Goal: Task Accomplishment & Management: Manage account settings

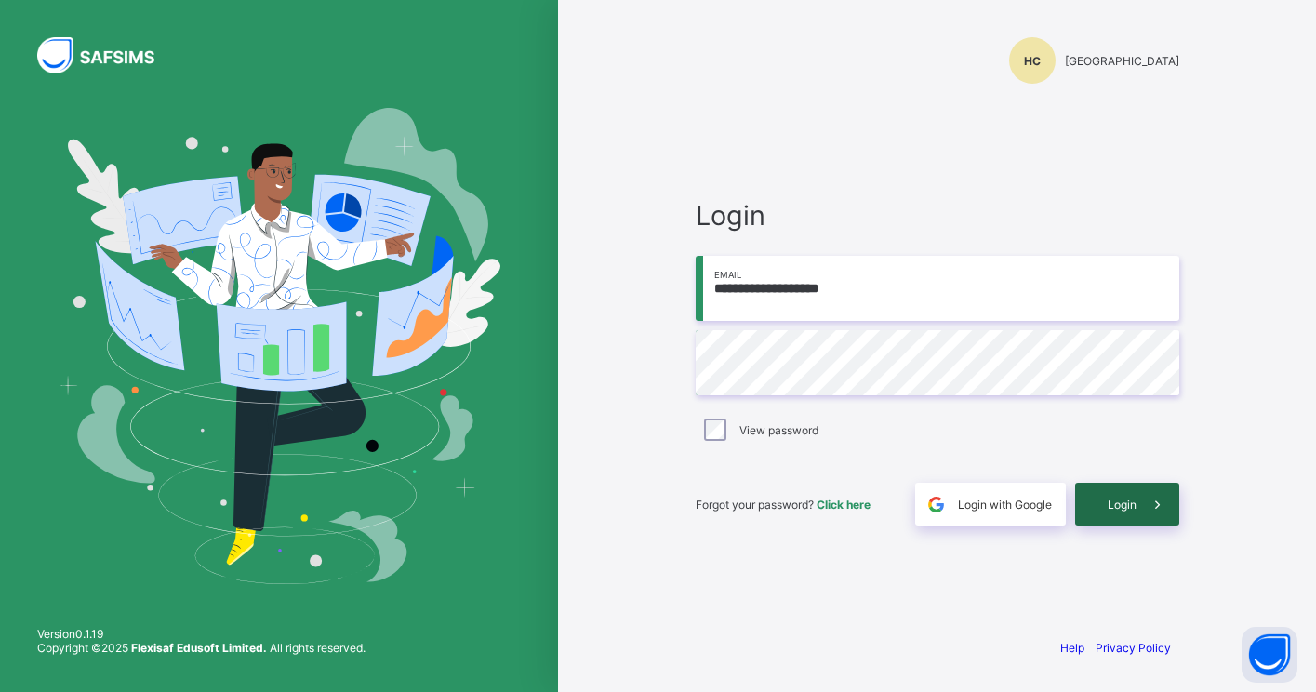
click at [1115, 493] on div "Login" at bounding box center [1128, 504] width 104 height 43
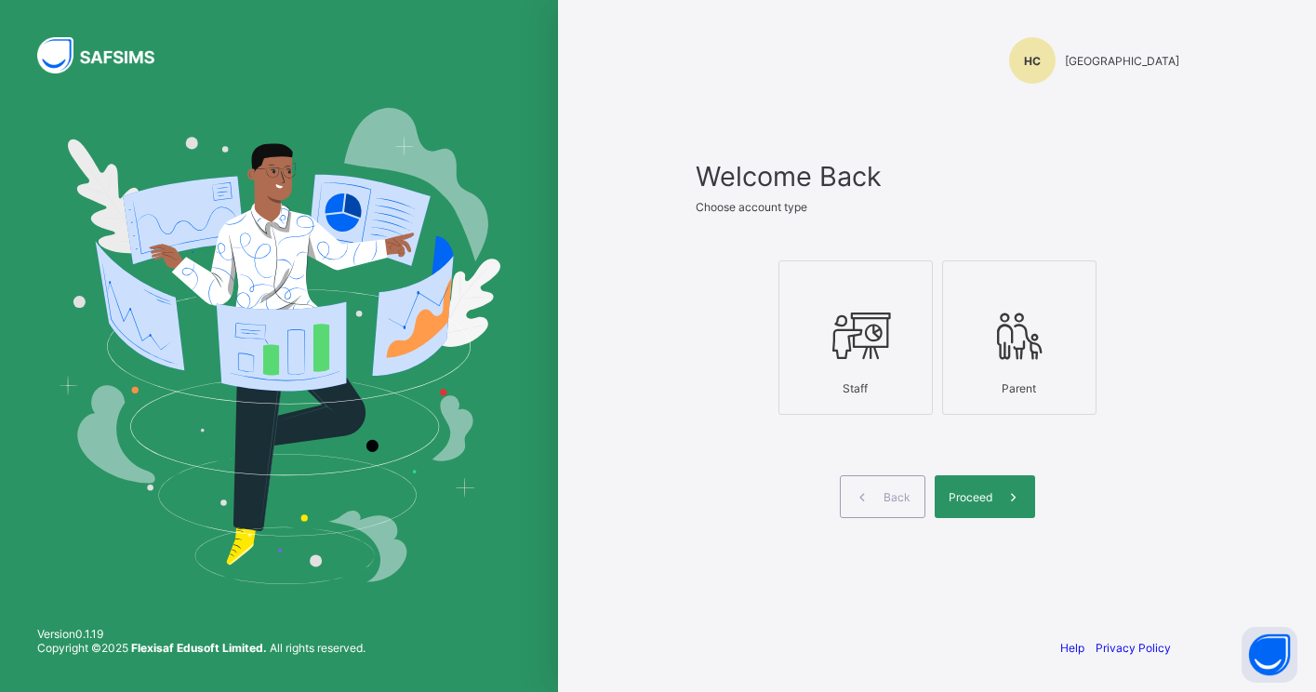
click at [887, 353] on icon at bounding box center [855, 336] width 65 height 56
click at [841, 365] on div at bounding box center [856, 335] width 134 height 73
click at [986, 488] on div "Proceed" at bounding box center [985, 496] width 100 height 43
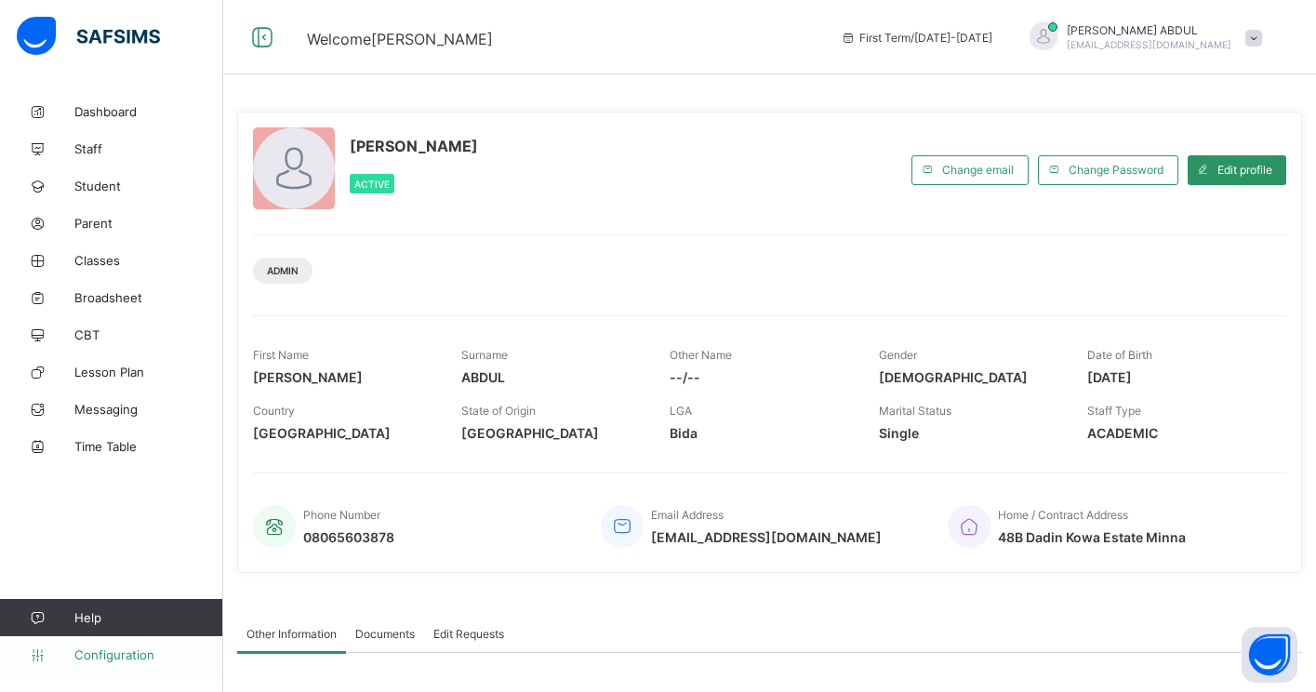
click at [115, 656] on span "Configuration" at bounding box center [148, 655] width 148 height 15
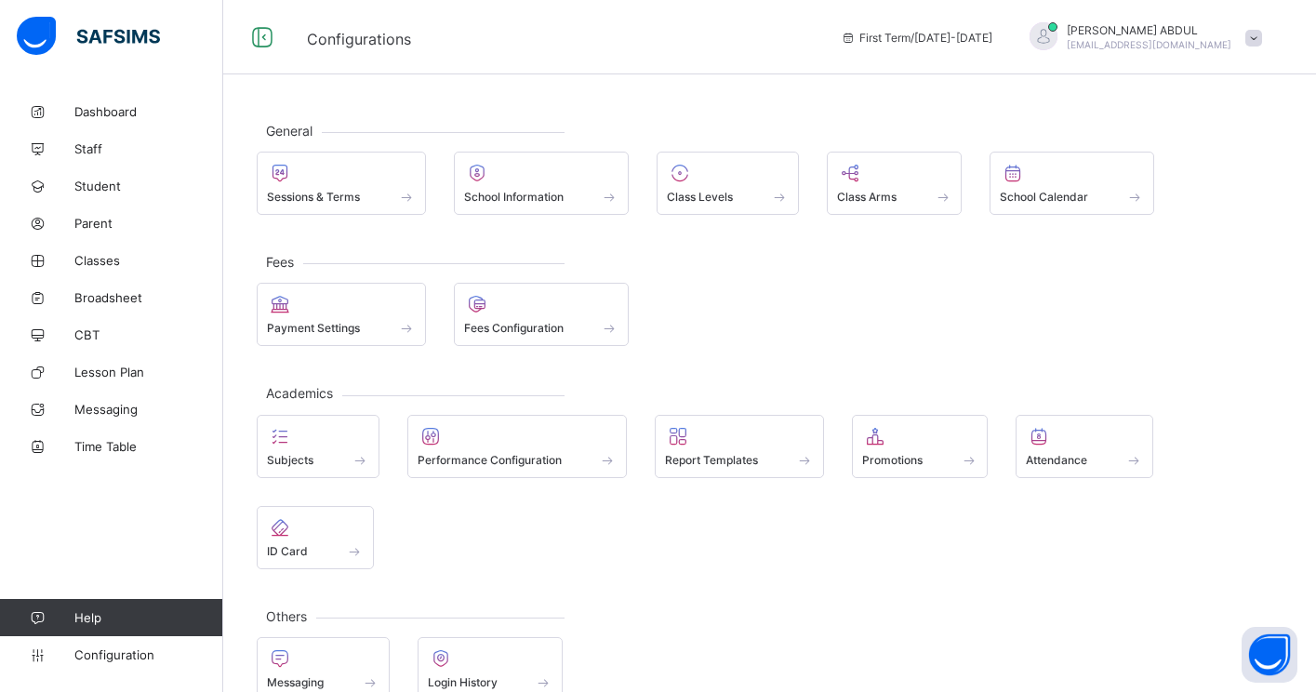
scroll to position [36, 0]
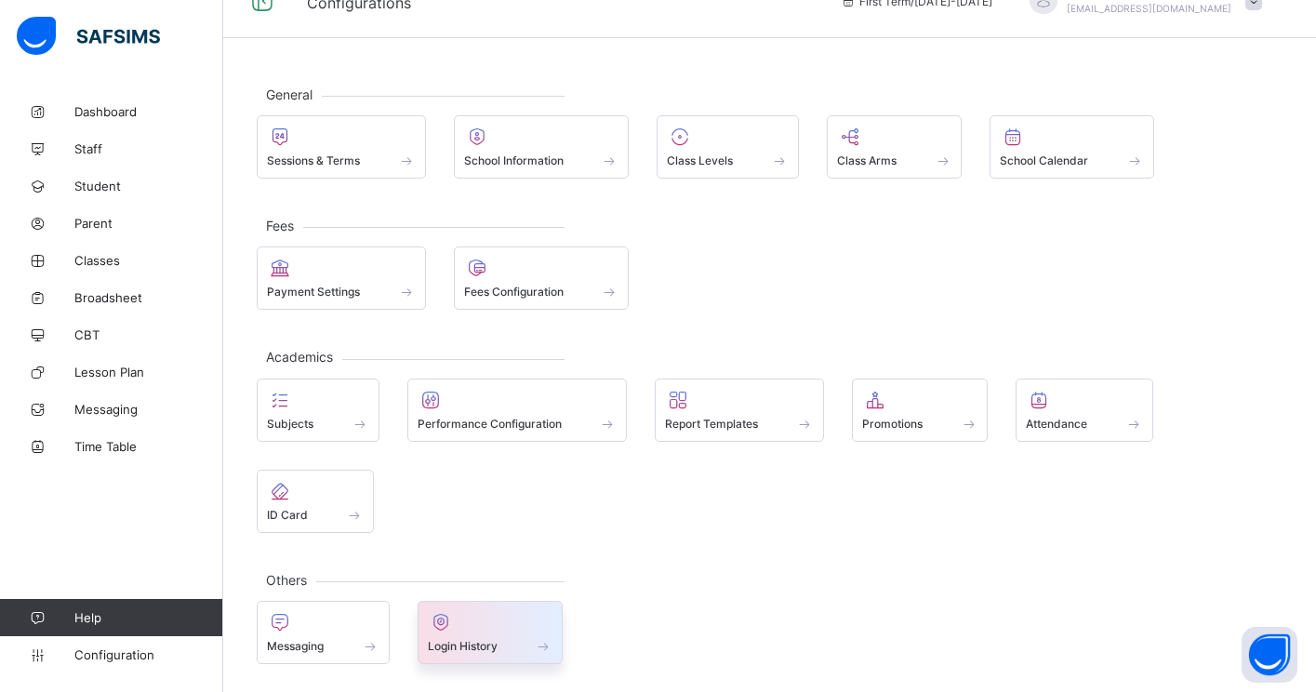
click at [495, 631] on div at bounding box center [491, 622] width 126 height 22
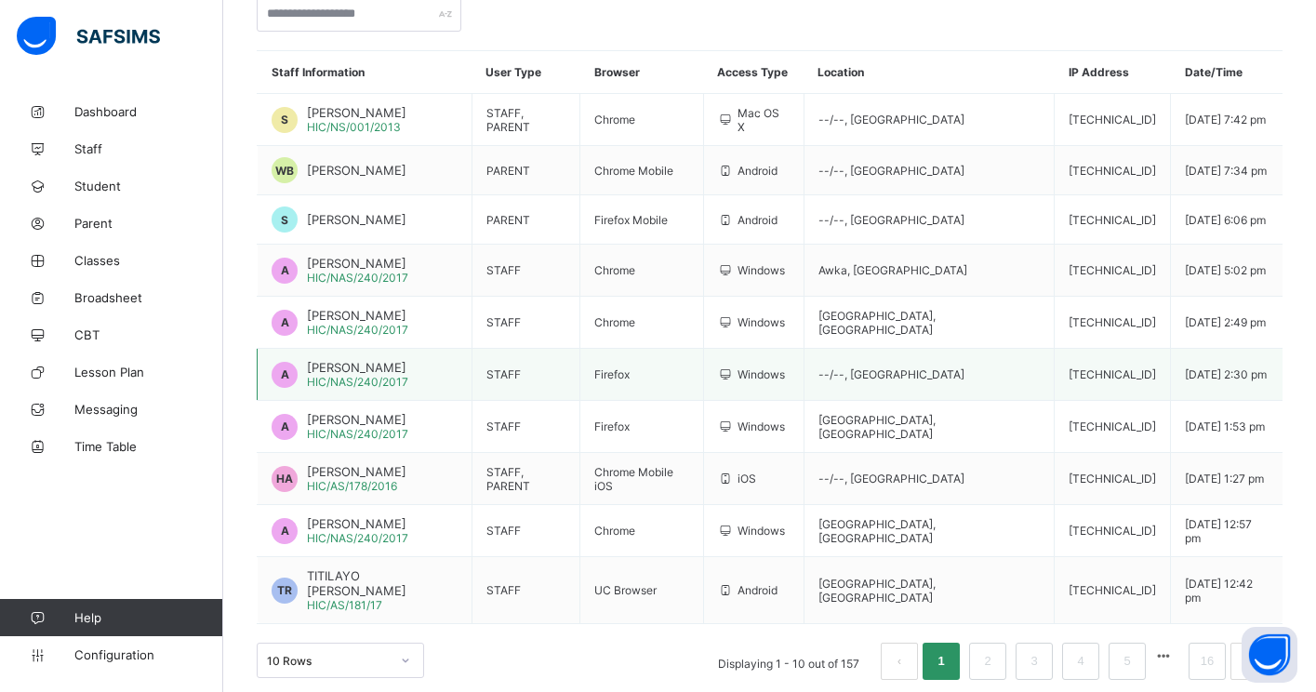
scroll to position [186, 0]
click at [130, 652] on span "Configuration" at bounding box center [148, 655] width 148 height 15
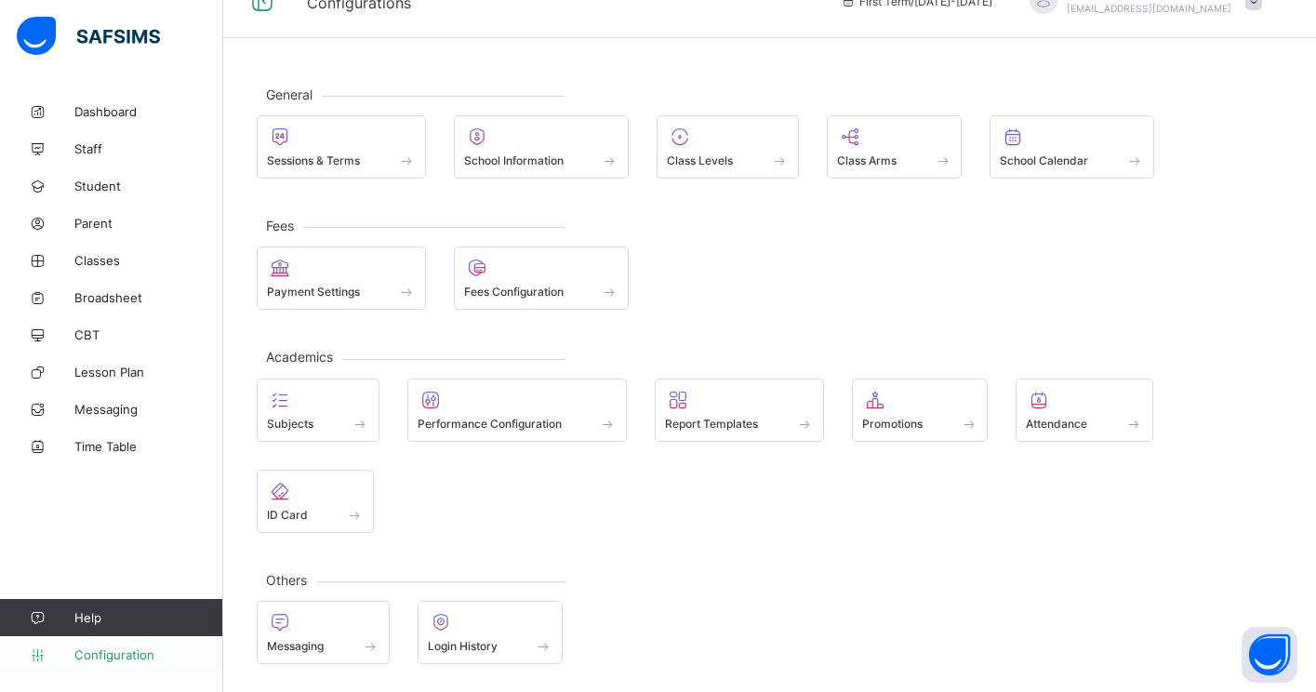
scroll to position [36, 0]
click at [111, 220] on span "Parent" at bounding box center [148, 223] width 149 height 15
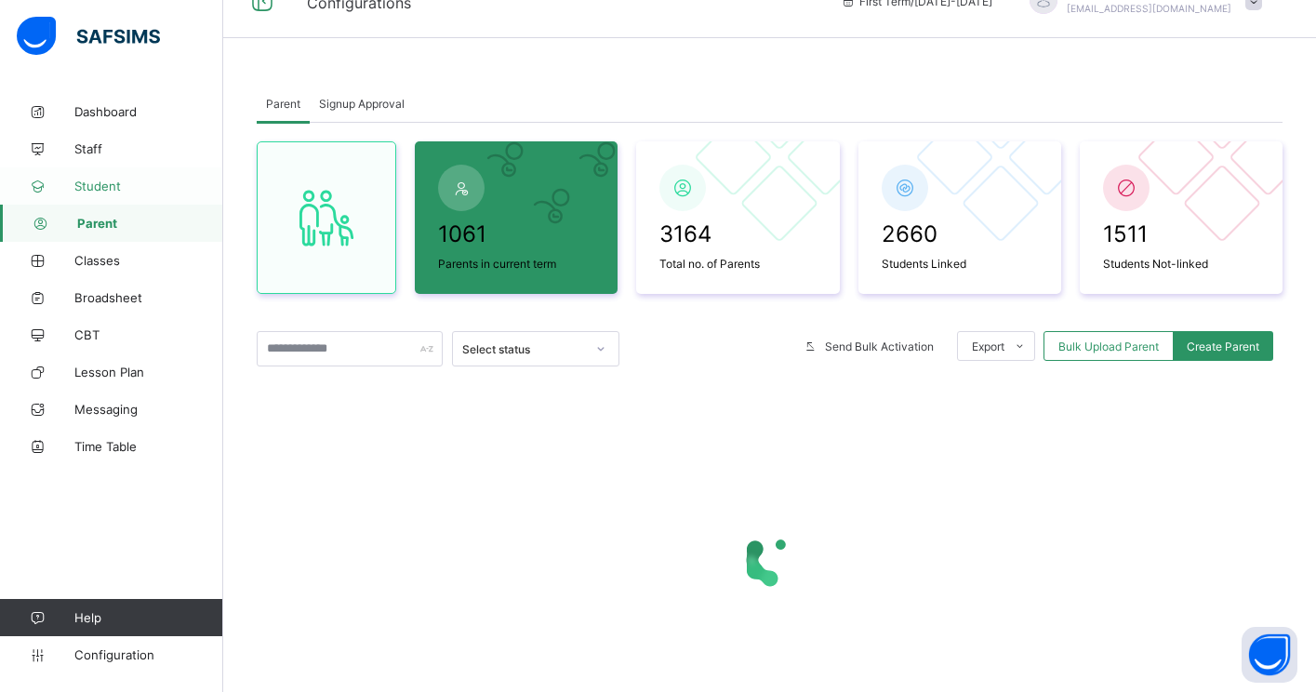
click at [110, 191] on span "Student" at bounding box center [148, 186] width 149 height 15
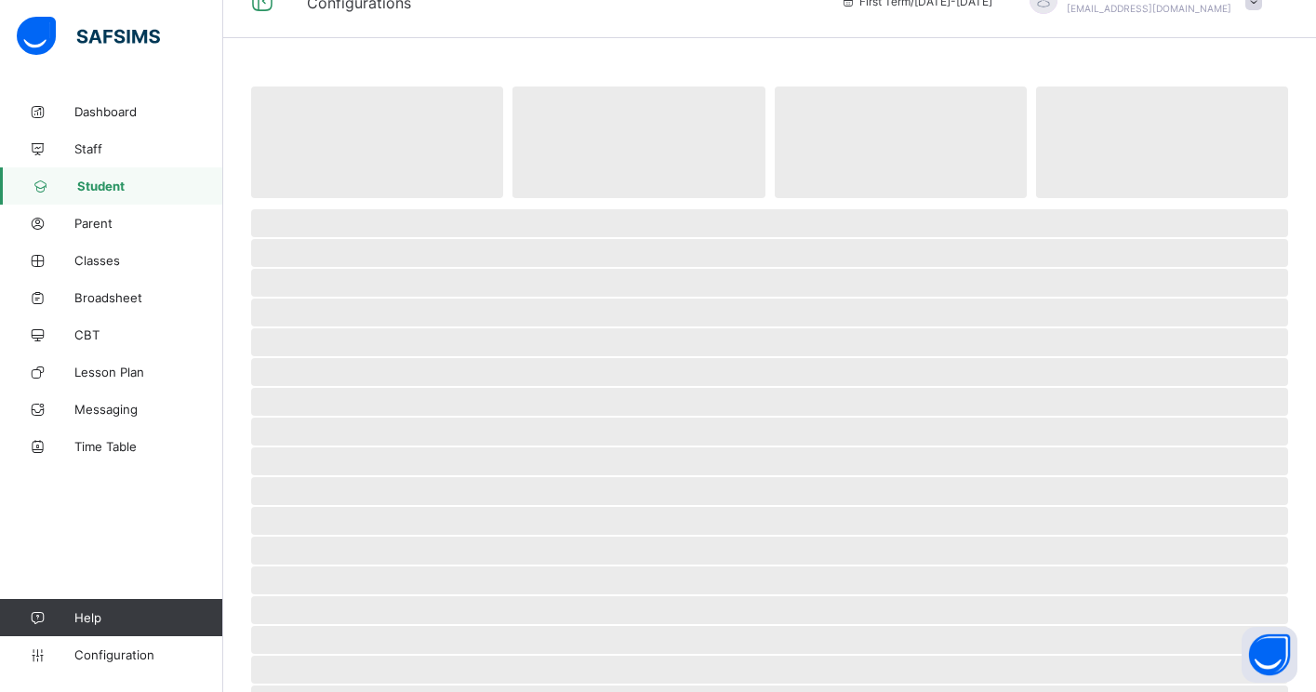
click at [111, 183] on span "Student" at bounding box center [150, 186] width 146 height 15
click at [93, 149] on span "Staff" at bounding box center [148, 148] width 149 height 15
click at [100, 184] on span "Student" at bounding box center [148, 186] width 149 height 15
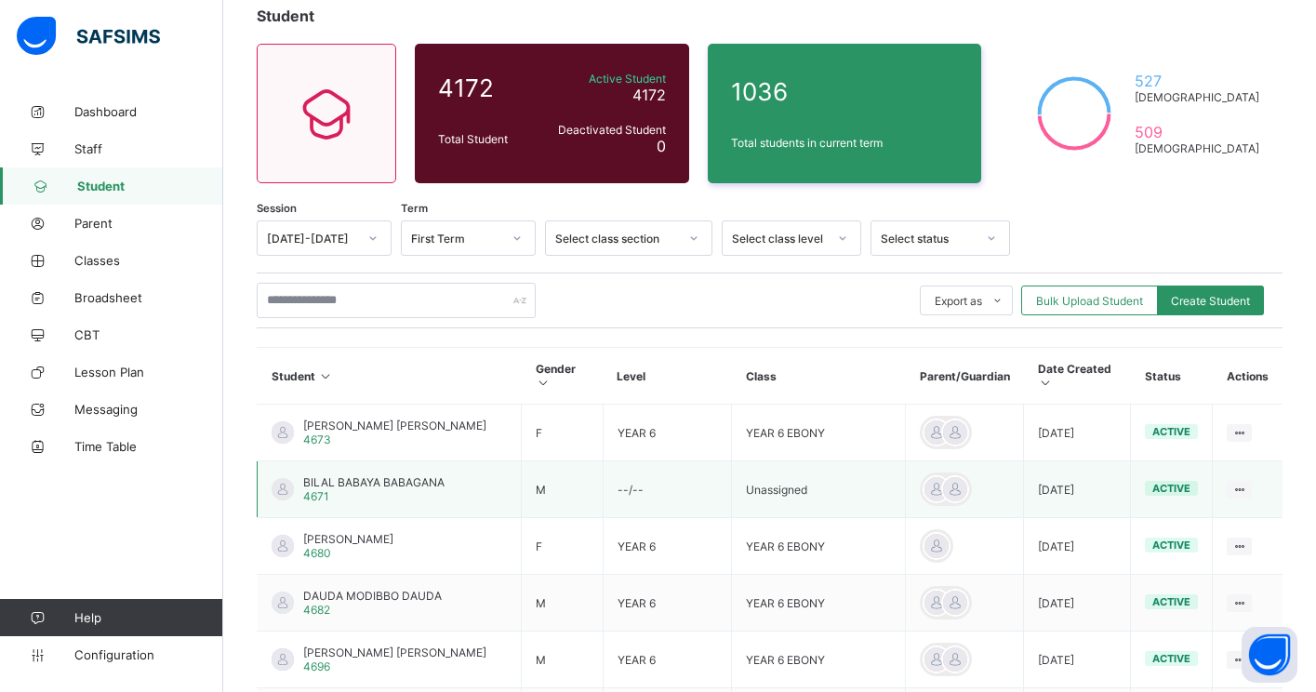
scroll to position [115, 0]
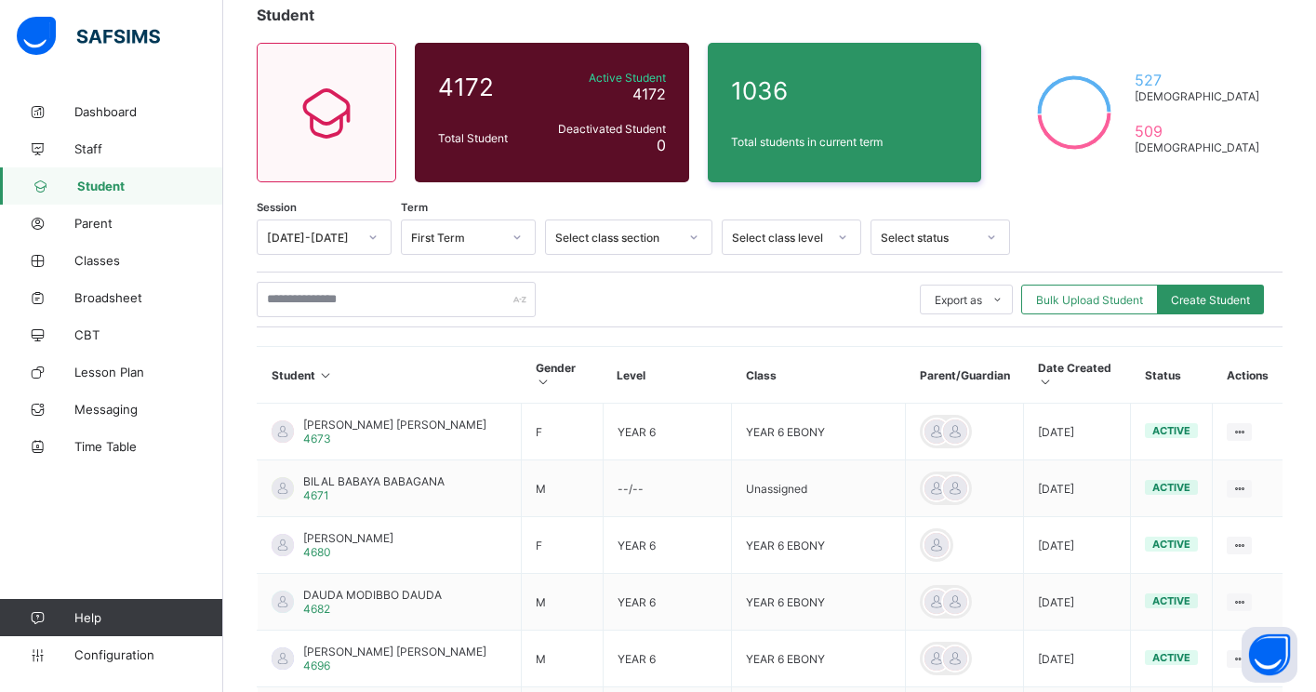
click at [103, 185] on span "Student" at bounding box center [150, 186] width 146 height 15
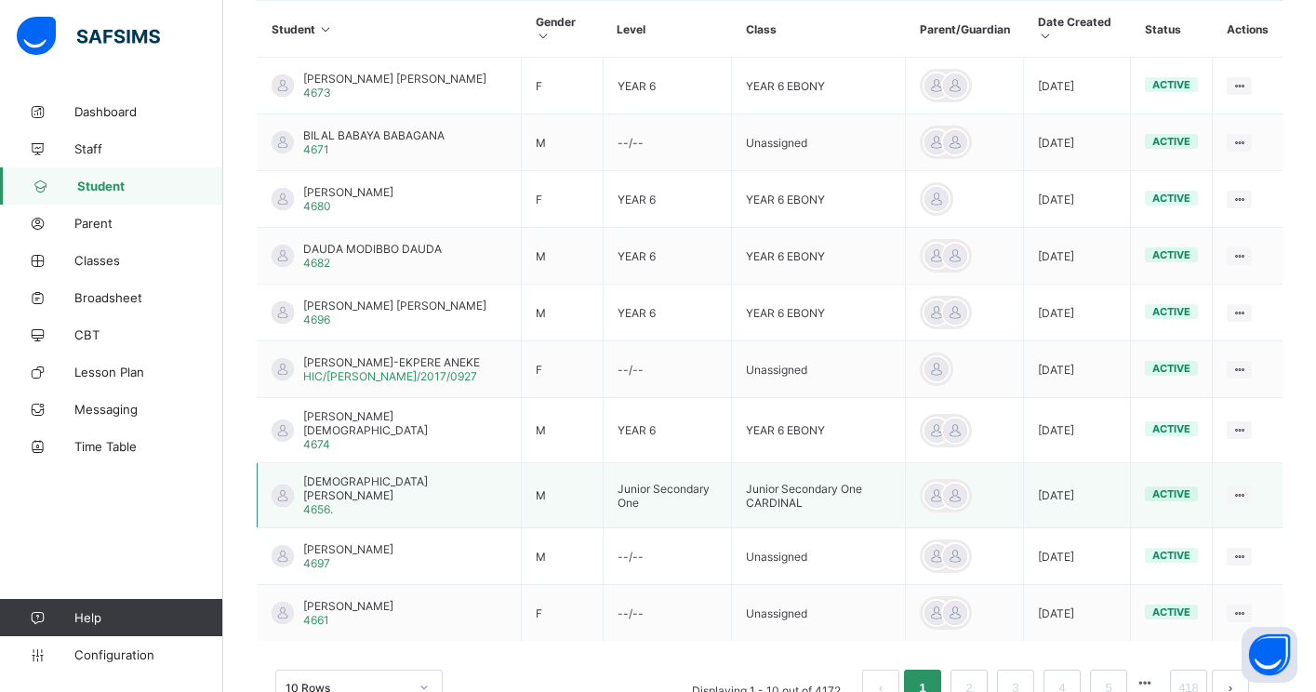
scroll to position [514, 0]
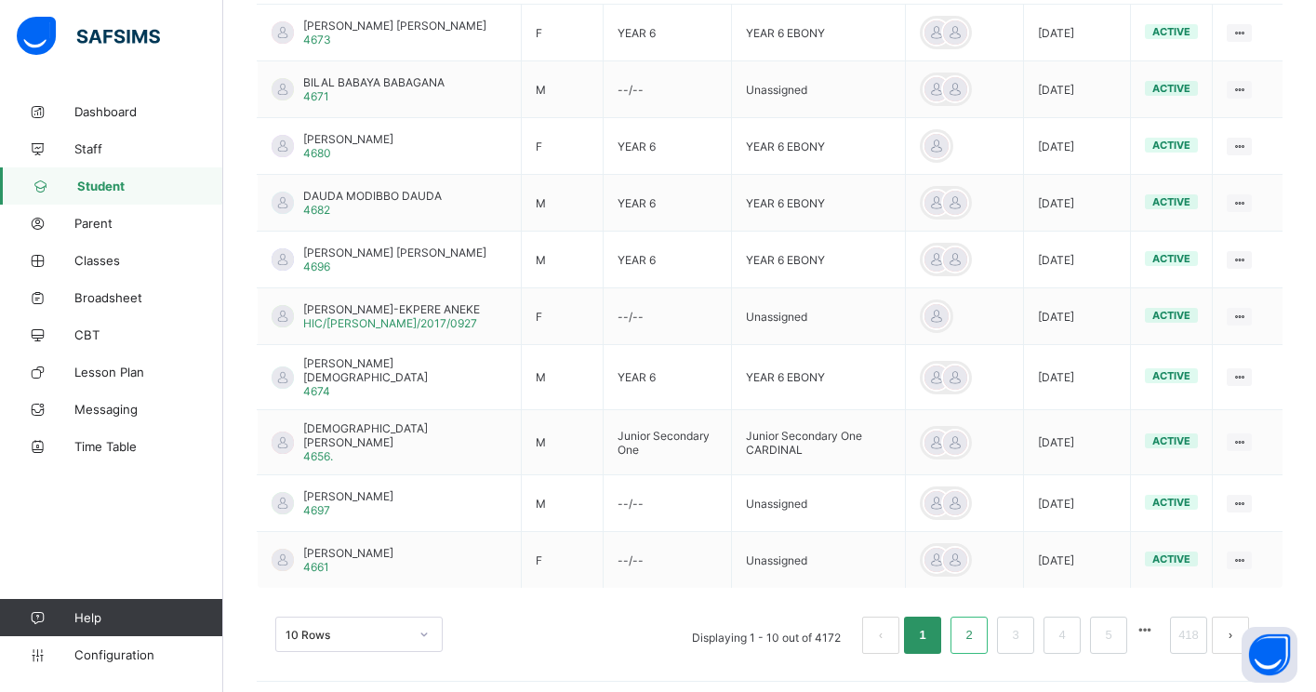
click at [976, 637] on link "2" at bounding box center [969, 635] width 18 height 24
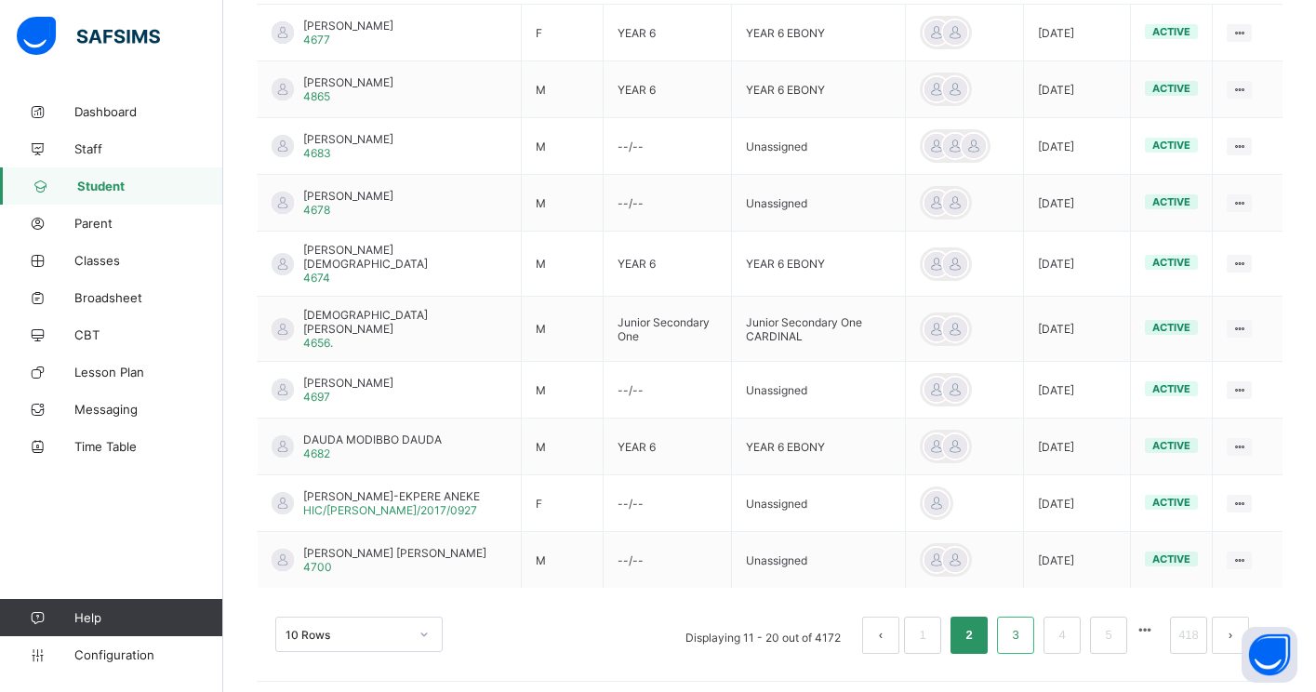
click at [1021, 634] on link "3" at bounding box center [1016, 635] width 18 height 24
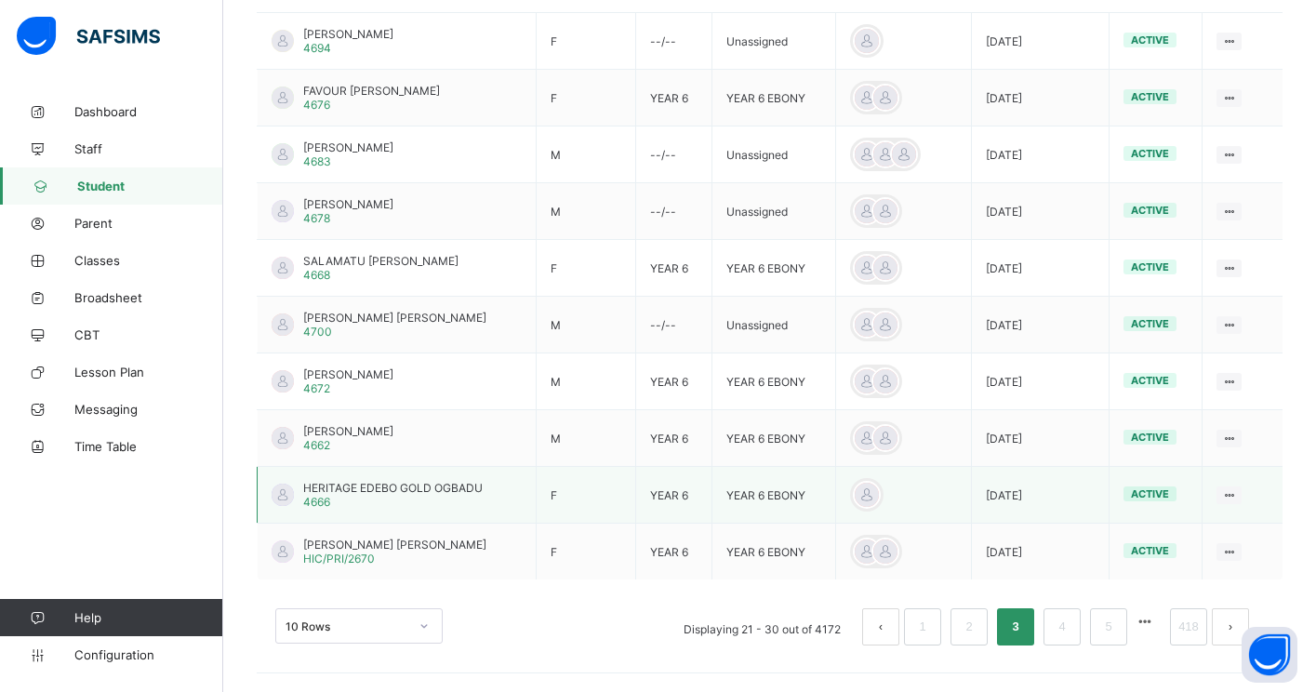
scroll to position [0, 0]
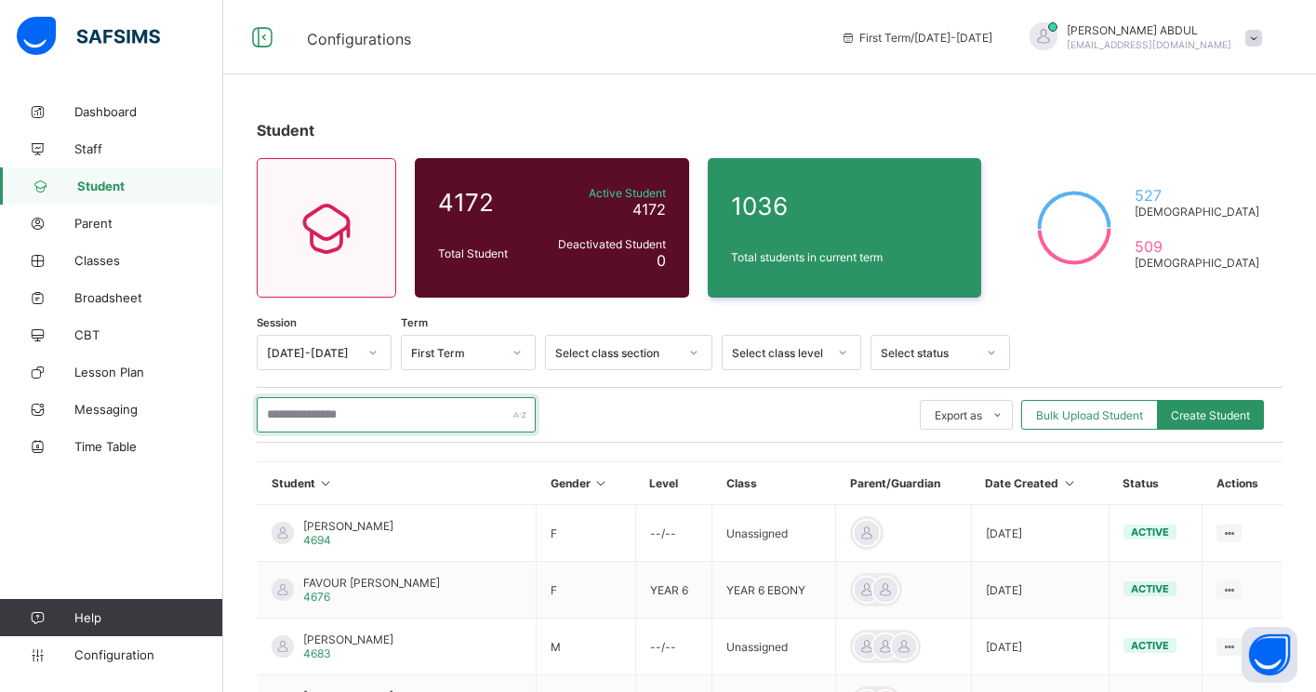
click at [347, 424] on input "text" at bounding box center [396, 414] width 279 height 35
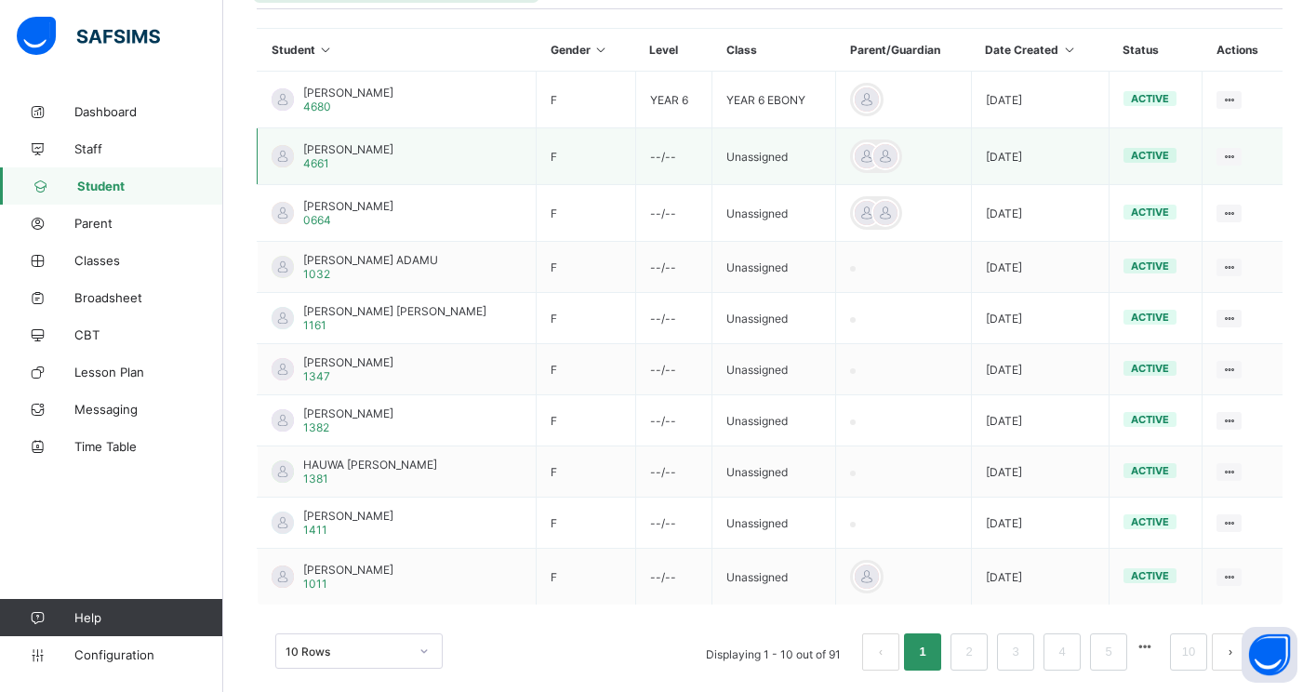
scroll to position [459, 0]
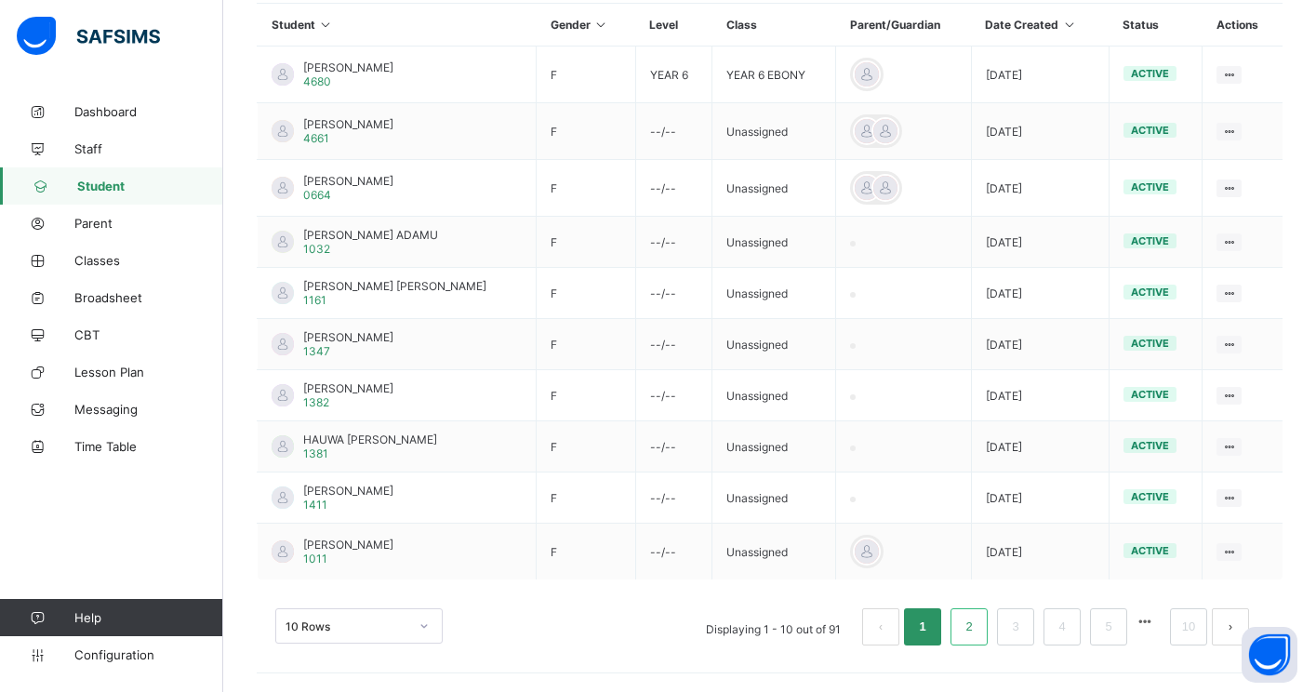
click at [970, 631] on link "2" at bounding box center [969, 627] width 18 height 24
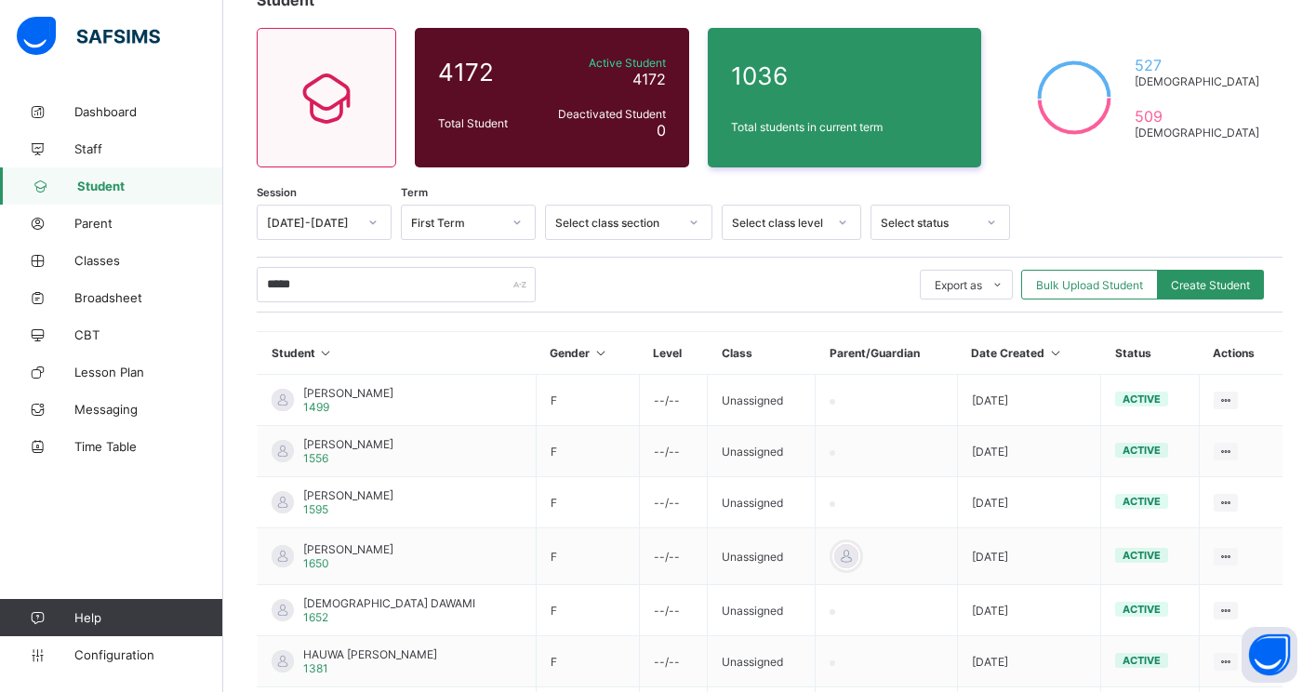
scroll to position [224, 0]
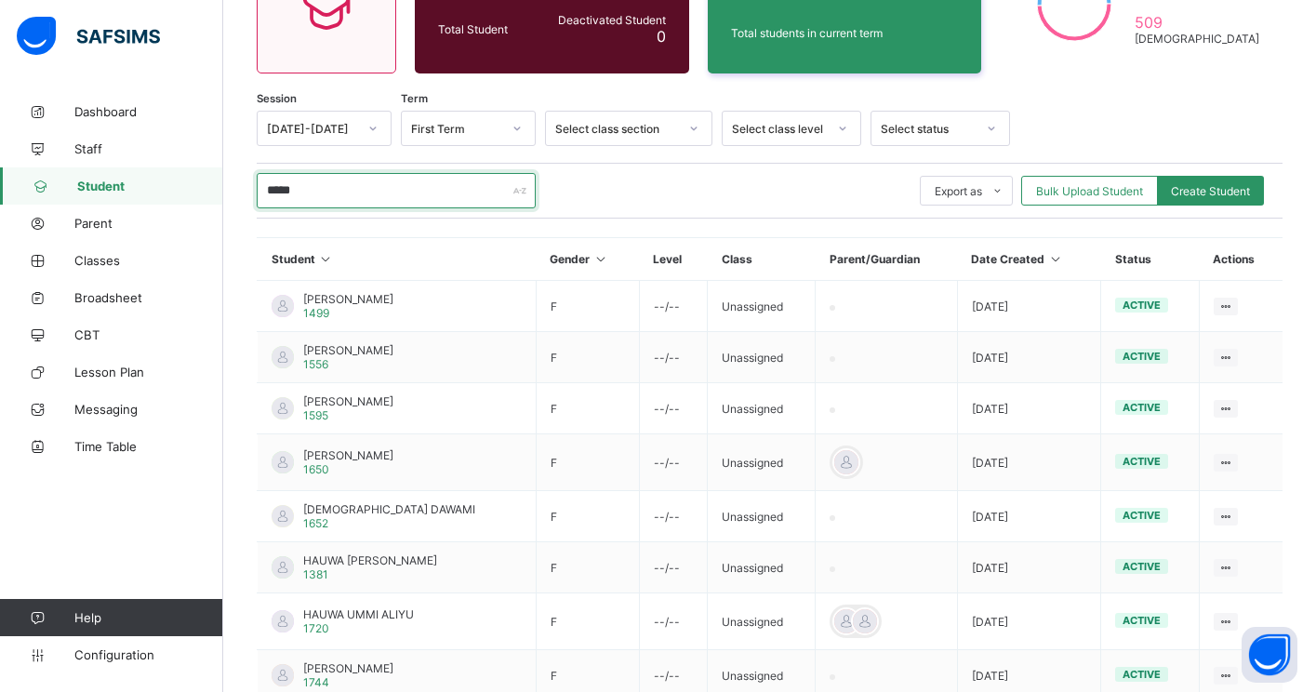
click at [411, 189] on input "*****" at bounding box center [396, 190] width 279 height 35
type input "*"
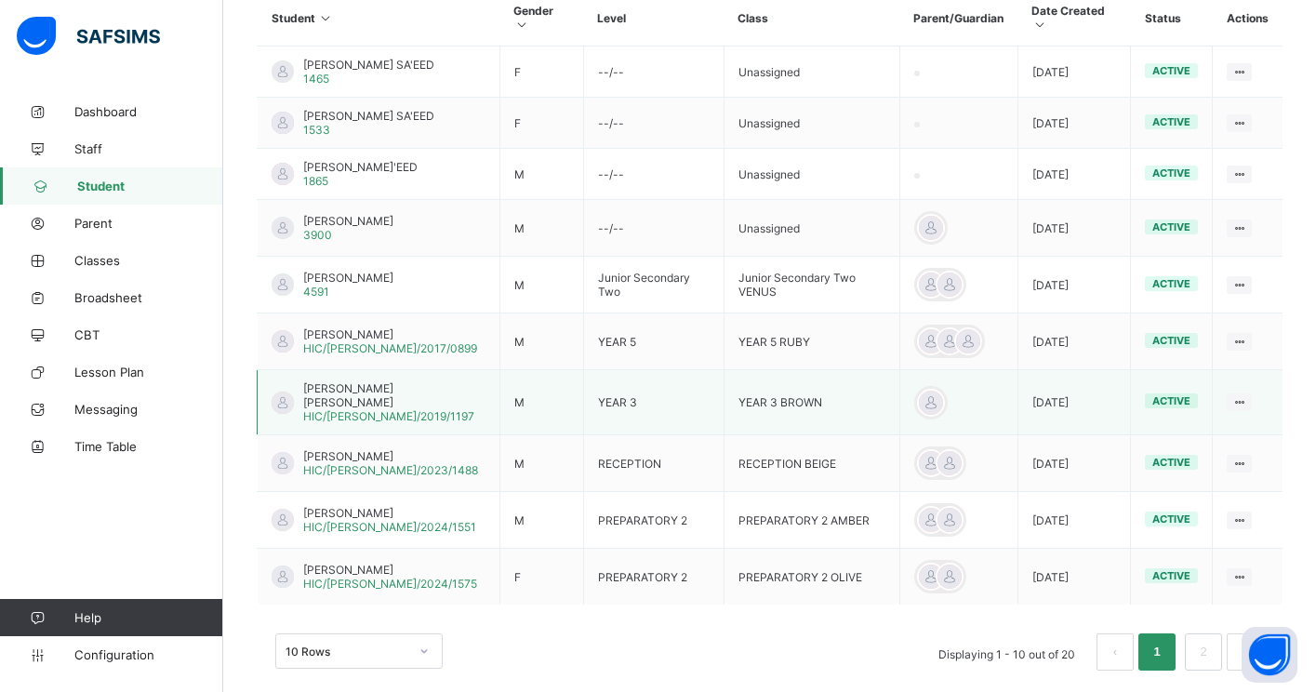
scroll to position [497, 0]
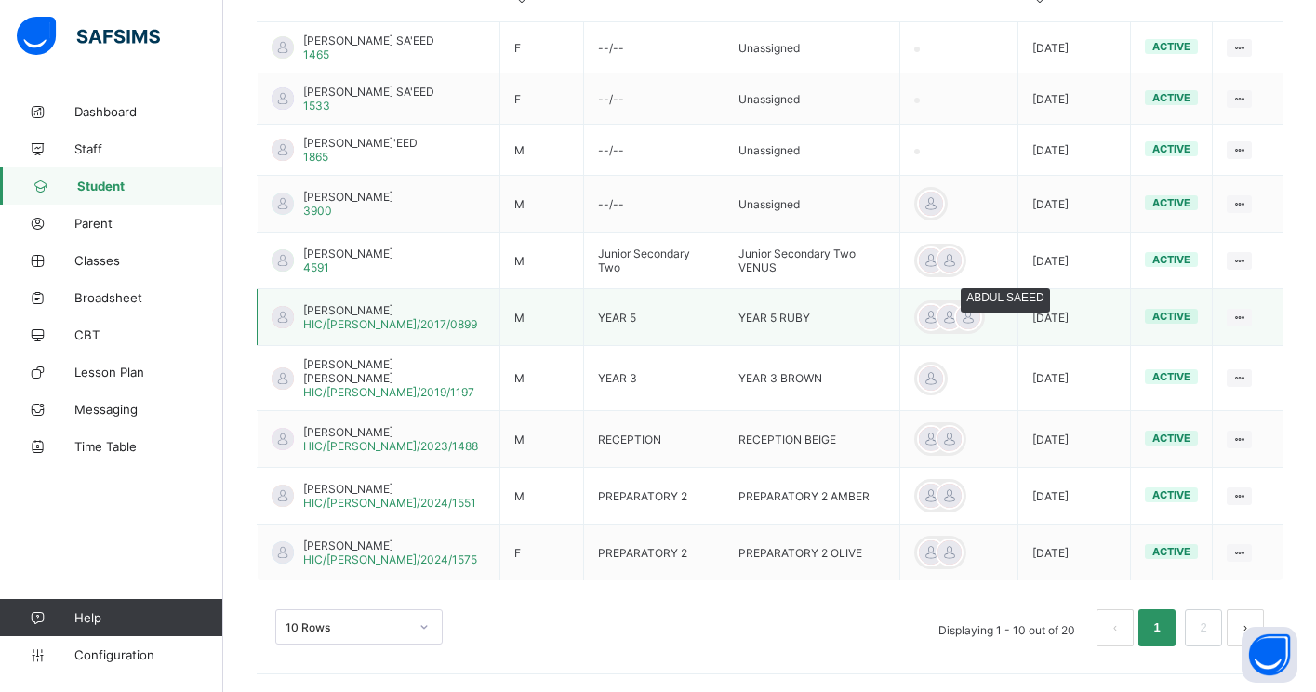
type input "*****"
click at [966, 328] on div at bounding box center [969, 317] width 28 height 28
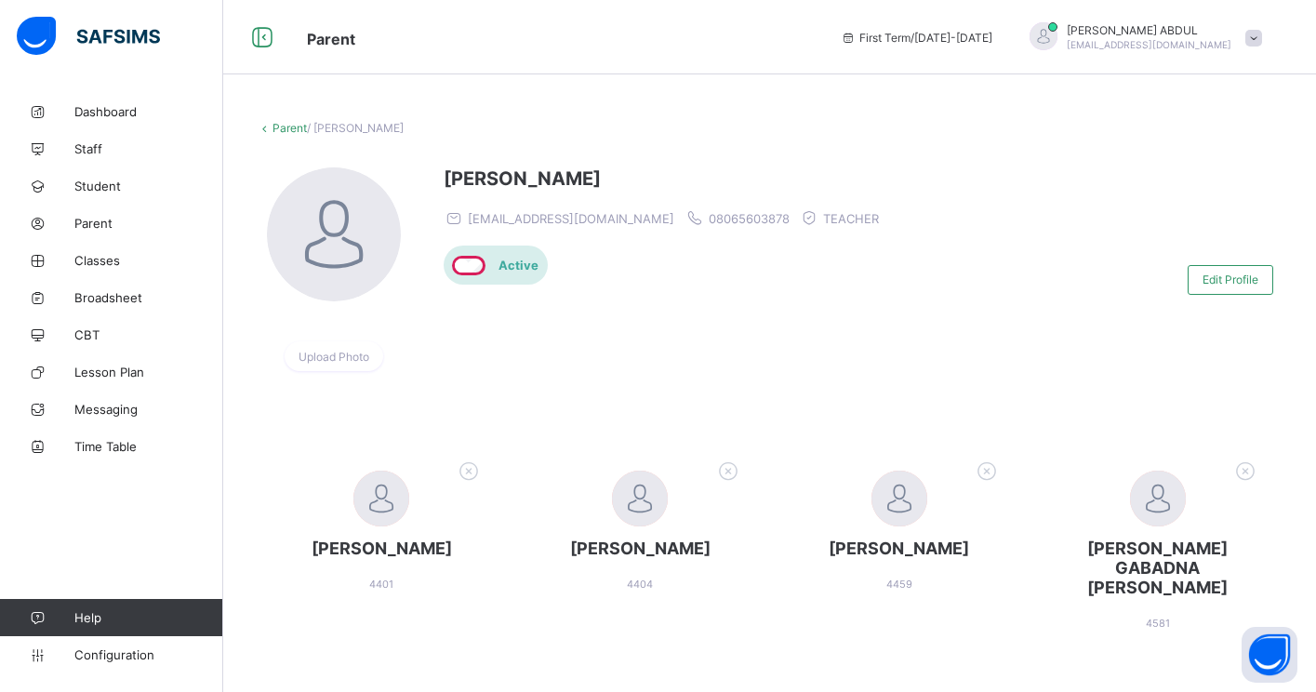
click at [290, 127] on link "Parent" at bounding box center [290, 128] width 34 height 14
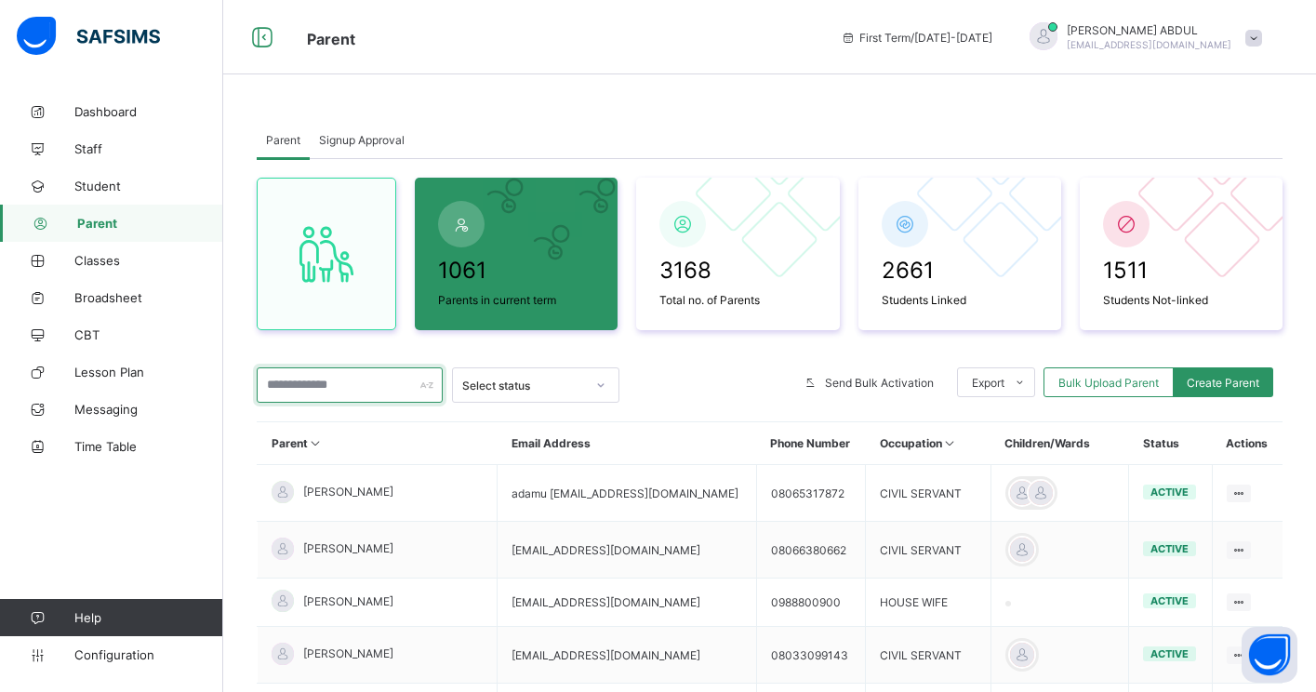
click at [395, 383] on input "text" at bounding box center [350, 384] width 186 height 35
click at [1253, 32] on span at bounding box center [1254, 38] width 17 height 17
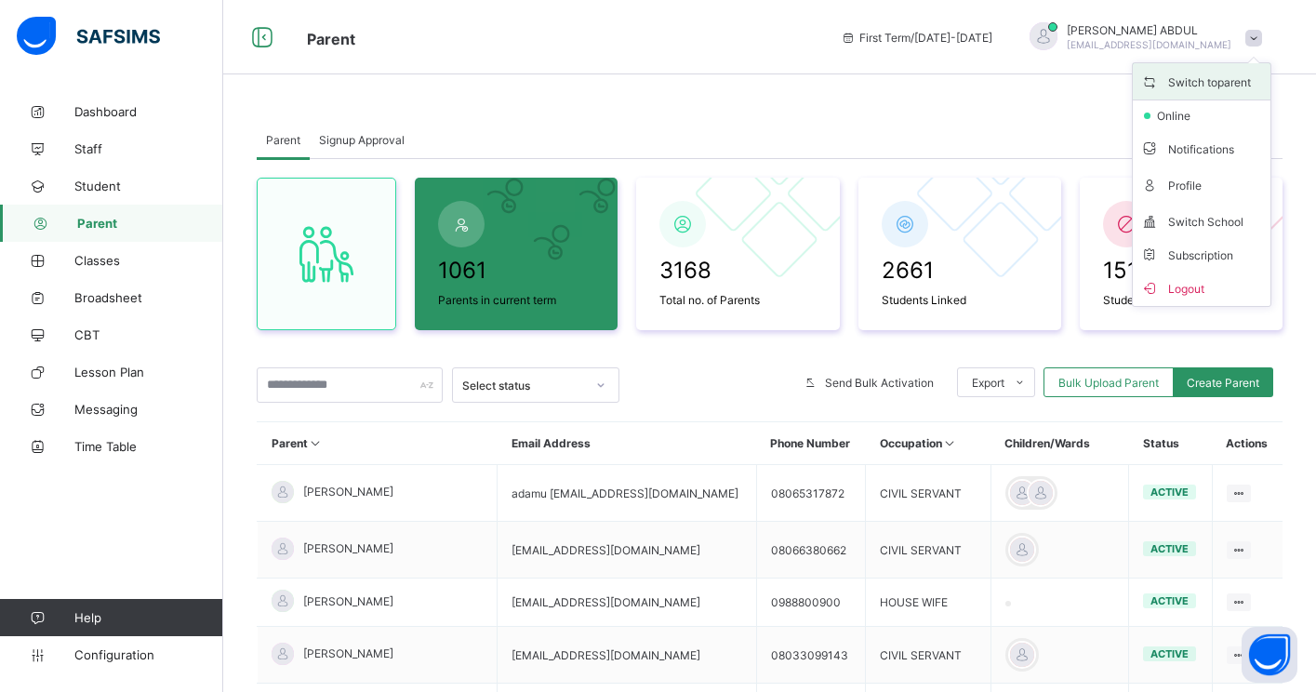
click at [1218, 83] on span "Switch to parent" at bounding box center [1202, 81] width 123 height 21
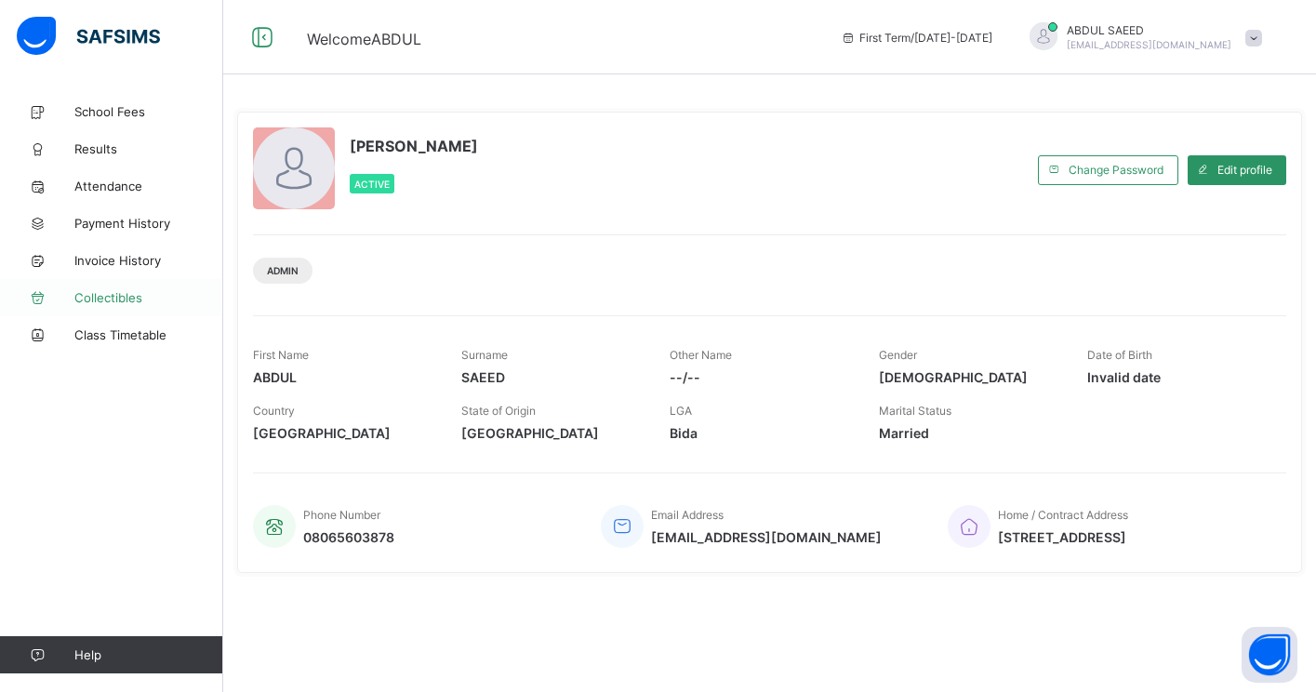
click at [155, 290] on span "Collectibles" at bounding box center [148, 297] width 149 height 15
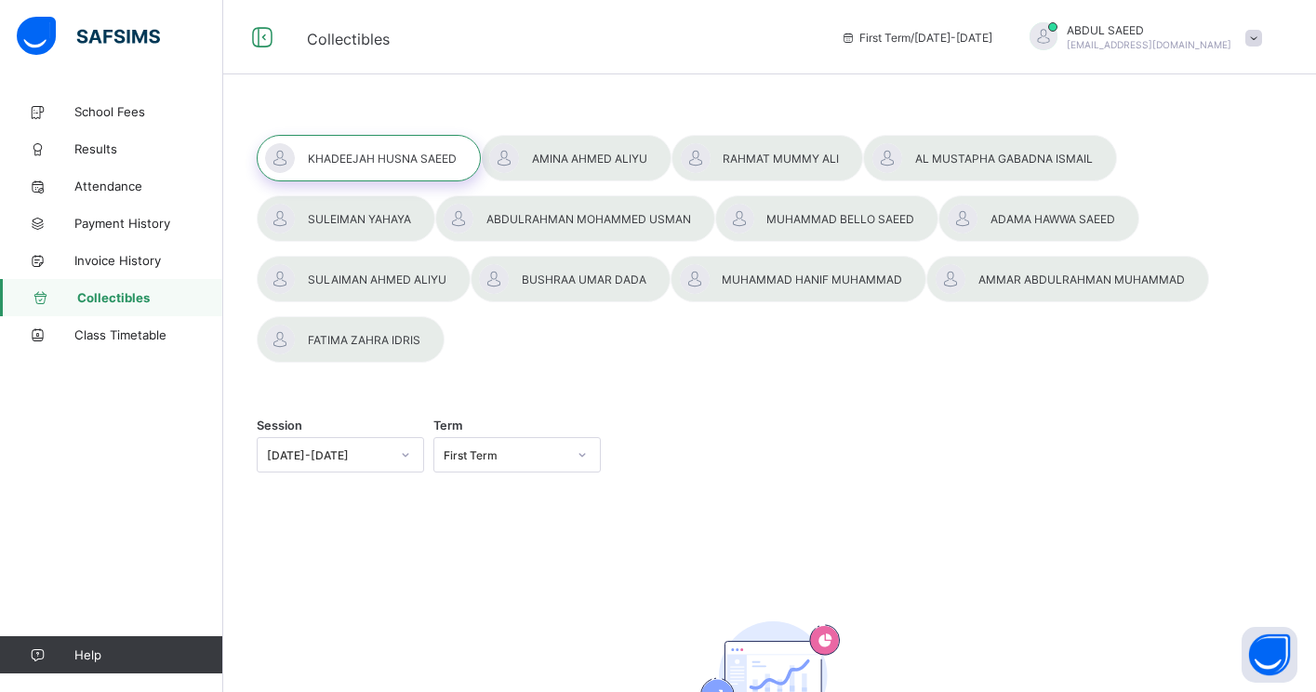
click at [761, 220] on div at bounding box center [826, 218] width 223 height 47
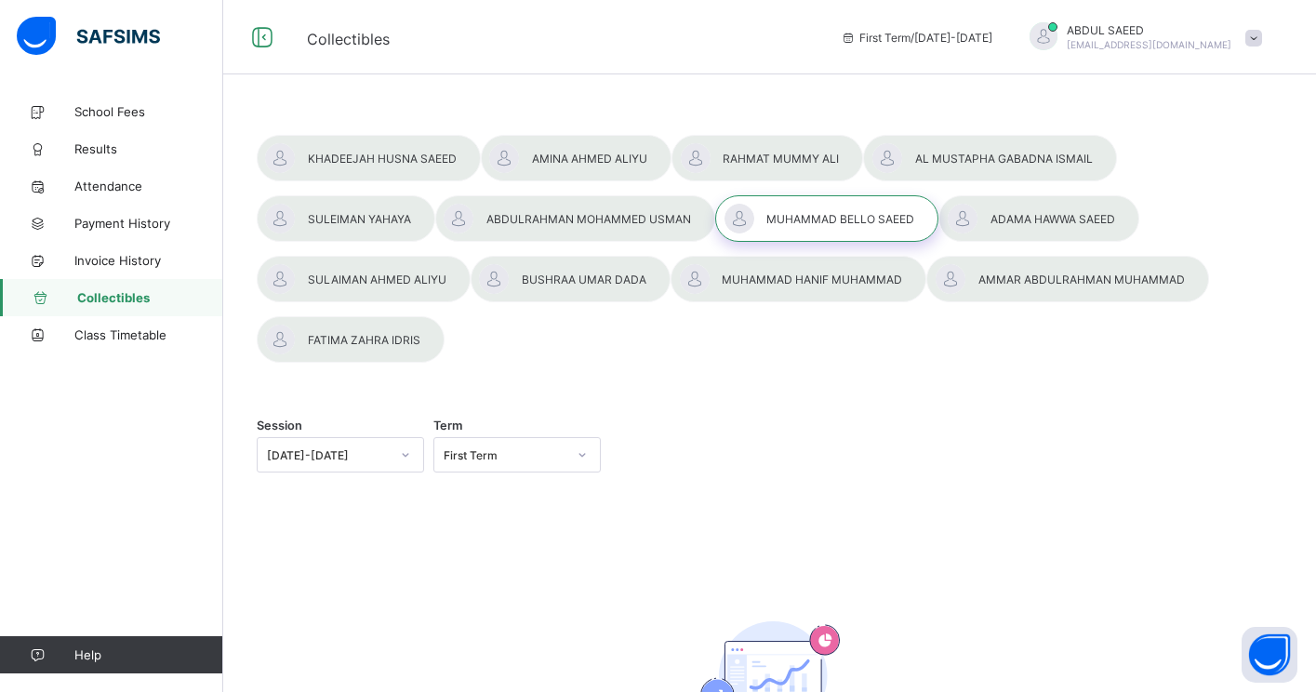
click at [742, 449] on div "Session [DATE]-[DATE] Term First Term" at bounding box center [770, 454] width 1026 height 35
click at [122, 149] on span "Results" at bounding box center [148, 148] width 149 height 15
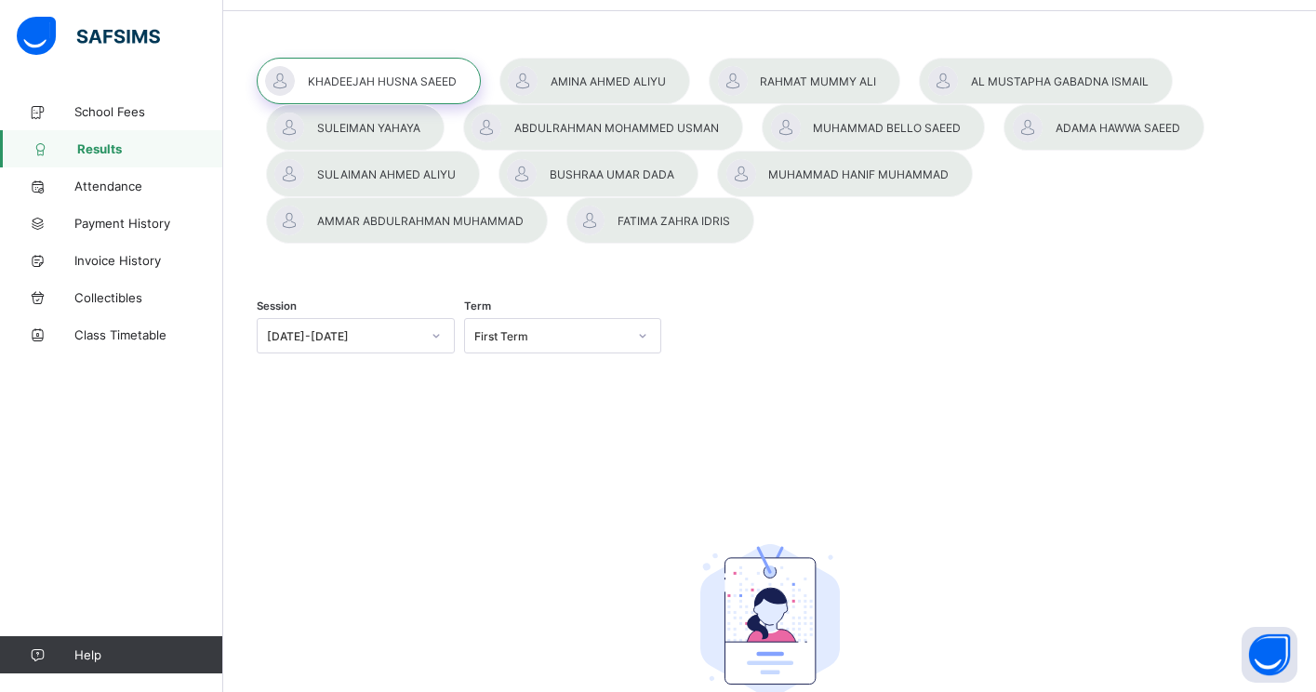
scroll to position [59, 0]
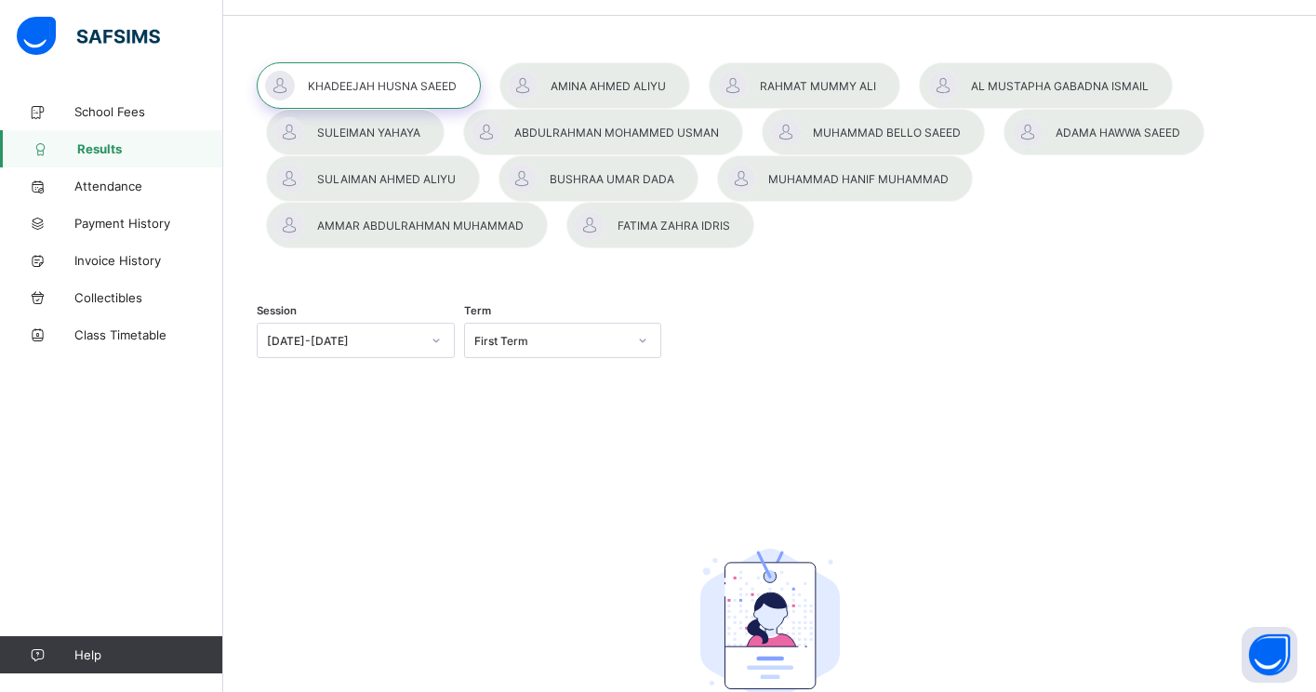
click at [416, 346] on div "[DATE]-[DATE]" at bounding box center [344, 341] width 154 height 14
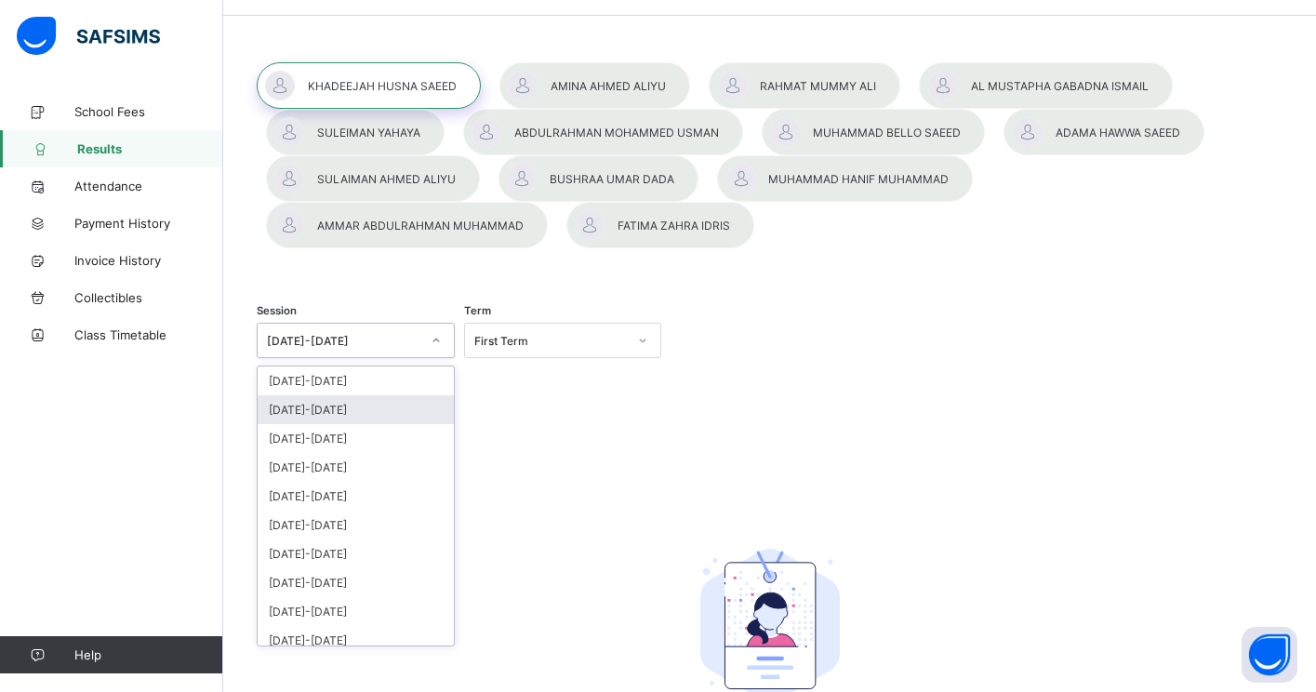
click at [384, 409] on div "[DATE]-[DATE]" at bounding box center [356, 409] width 196 height 29
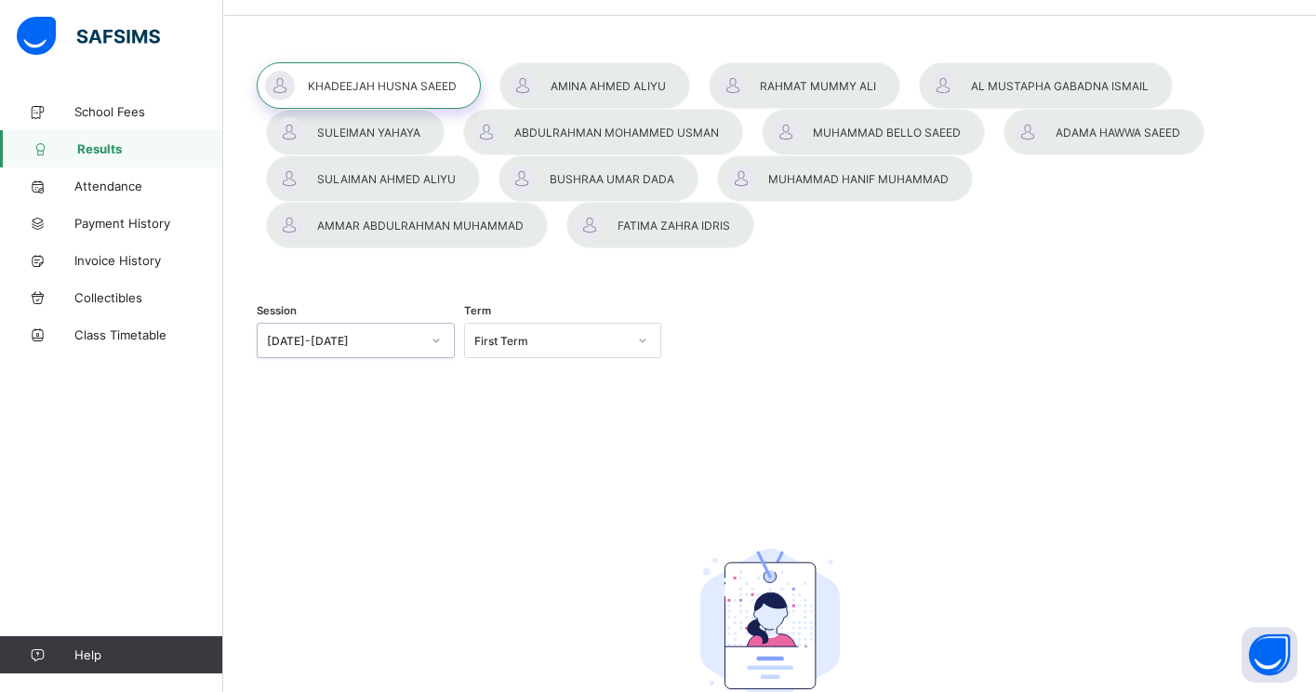
click at [559, 345] on div "First Term" at bounding box center [551, 341] width 154 height 14
click at [559, 381] on div "First Term" at bounding box center [563, 381] width 196 height 29
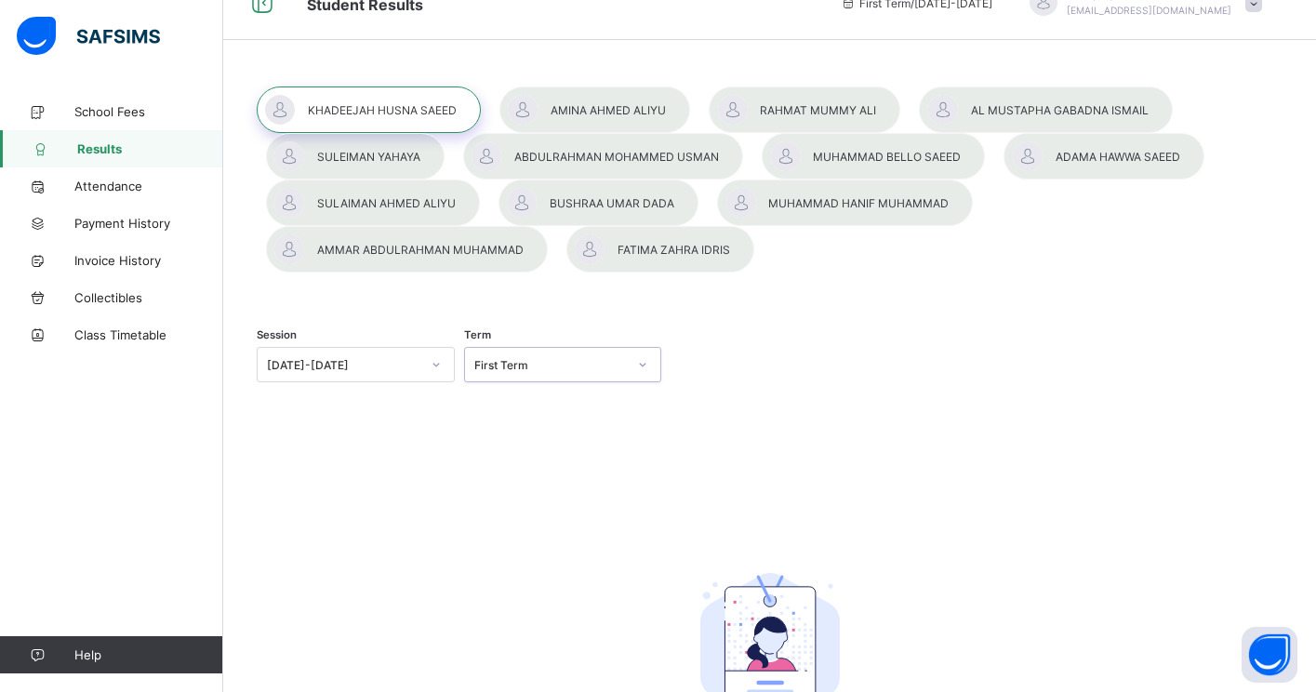
scroll to position [0, 0]
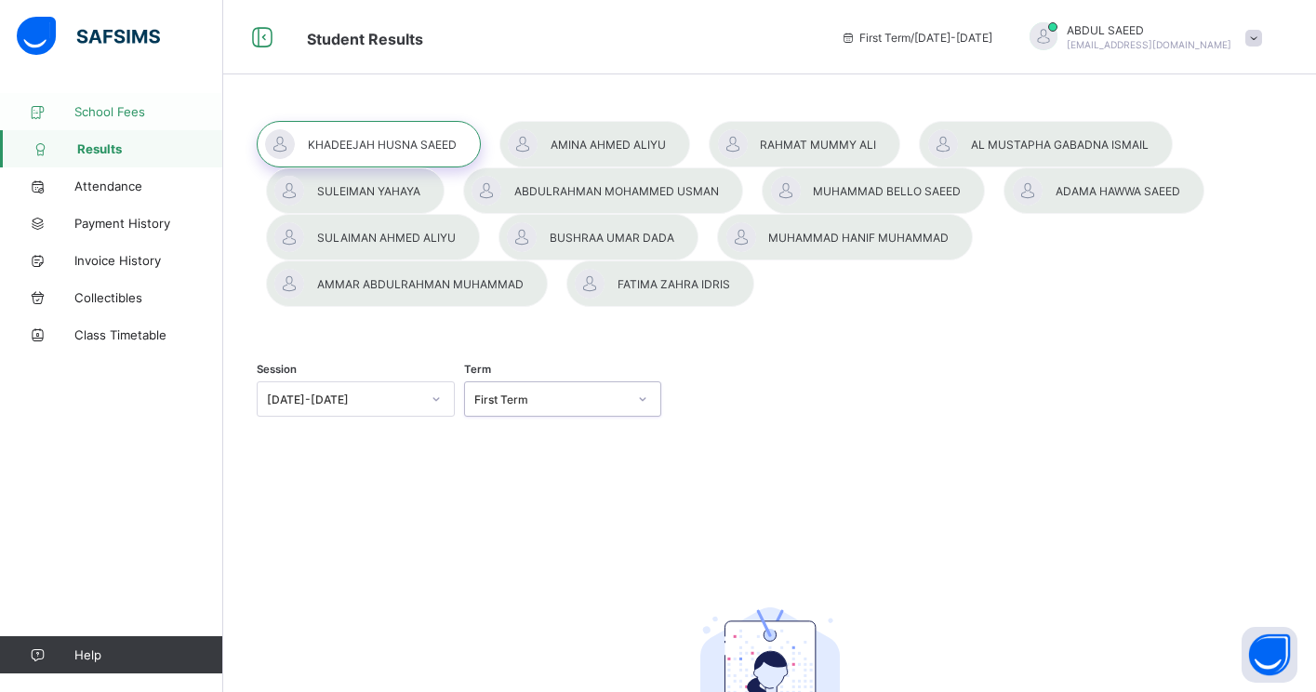
click at [100, 107] on span "School Fees" at bounding box center [148, 111] width 149 height 15
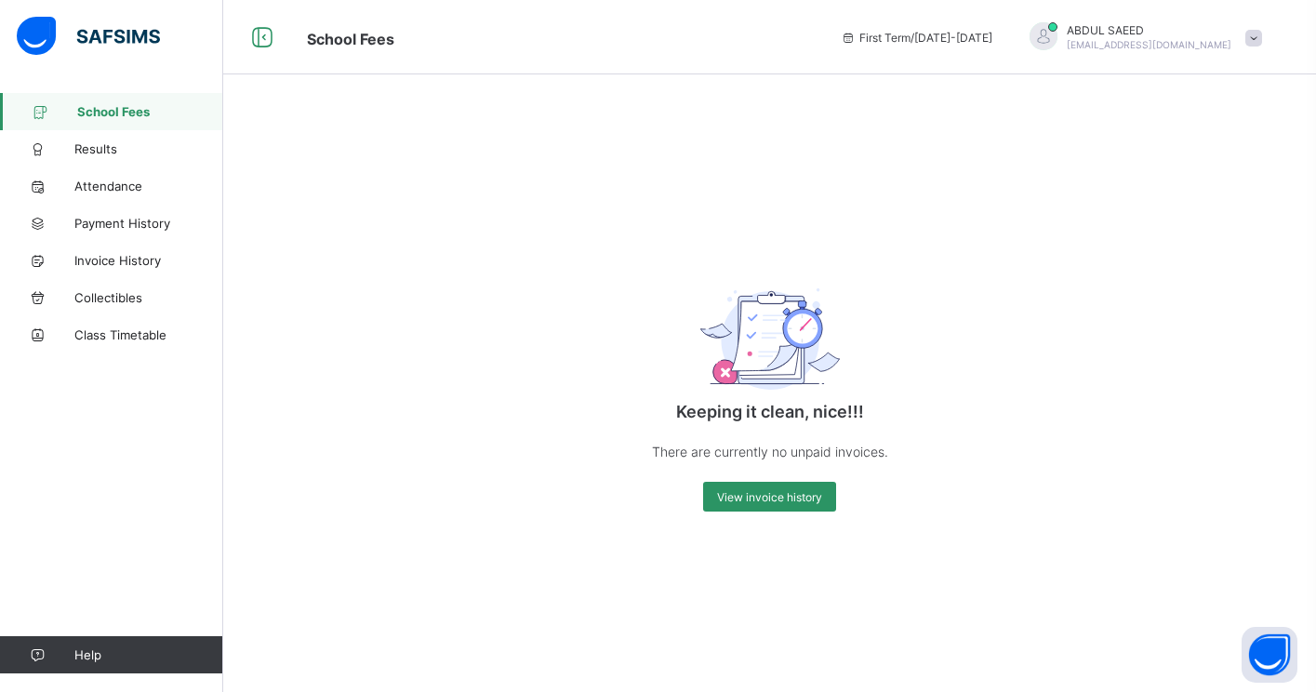
click at [1247, 35] on span at bounding box center [1254, 38] width 17 height 17
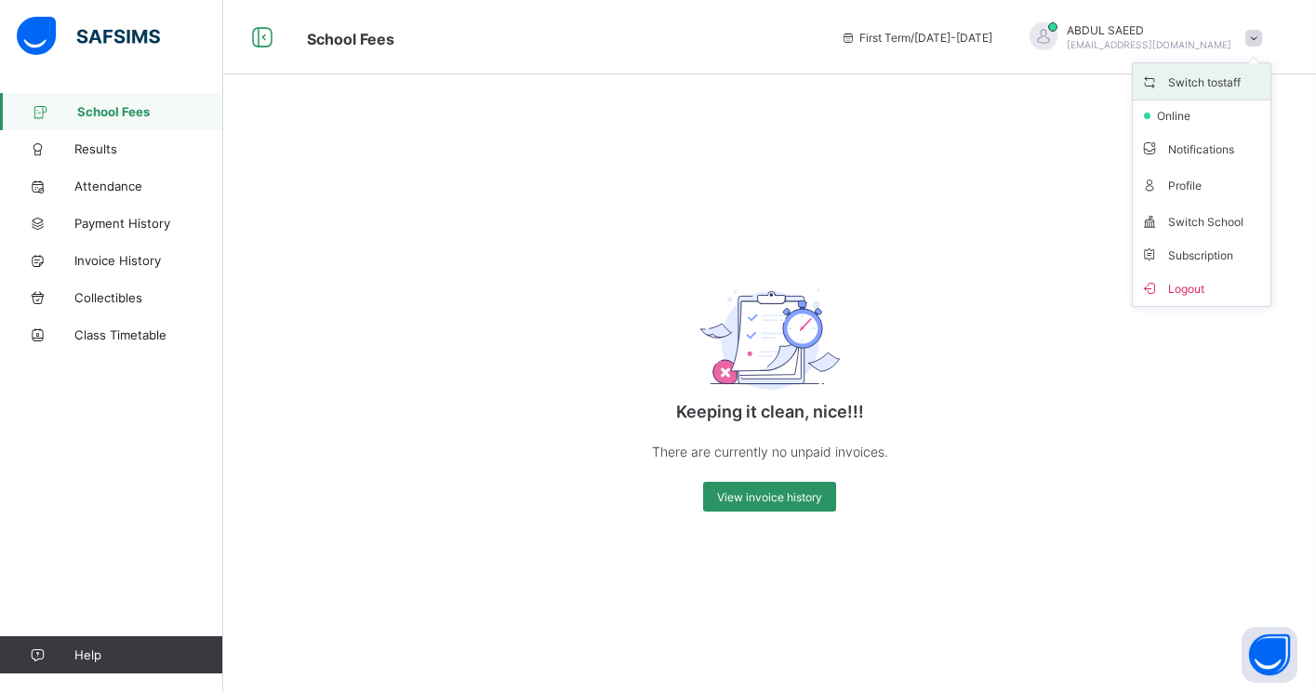
click at [1209, 78] on span "Switch to staff" at bounding box center [1202, 81] width 123 height 21
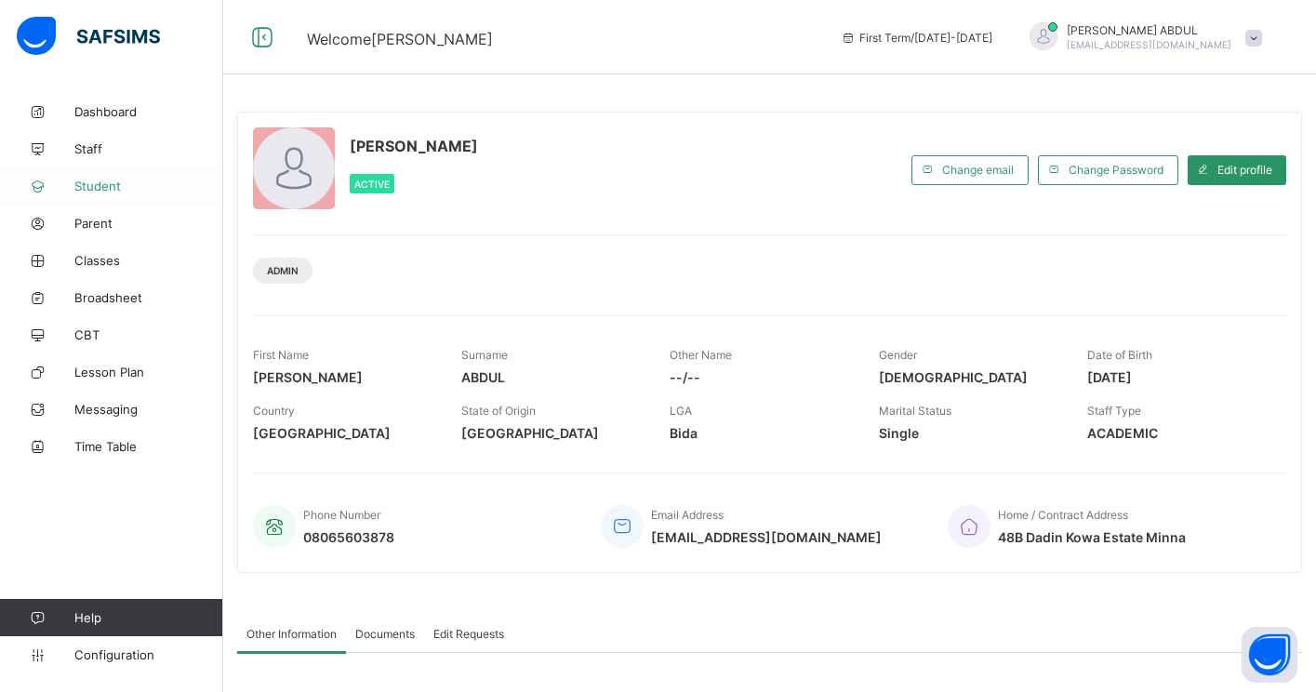
click at [99, 190] on span "Student" at bounding box center [148, 186] width 149 height 15
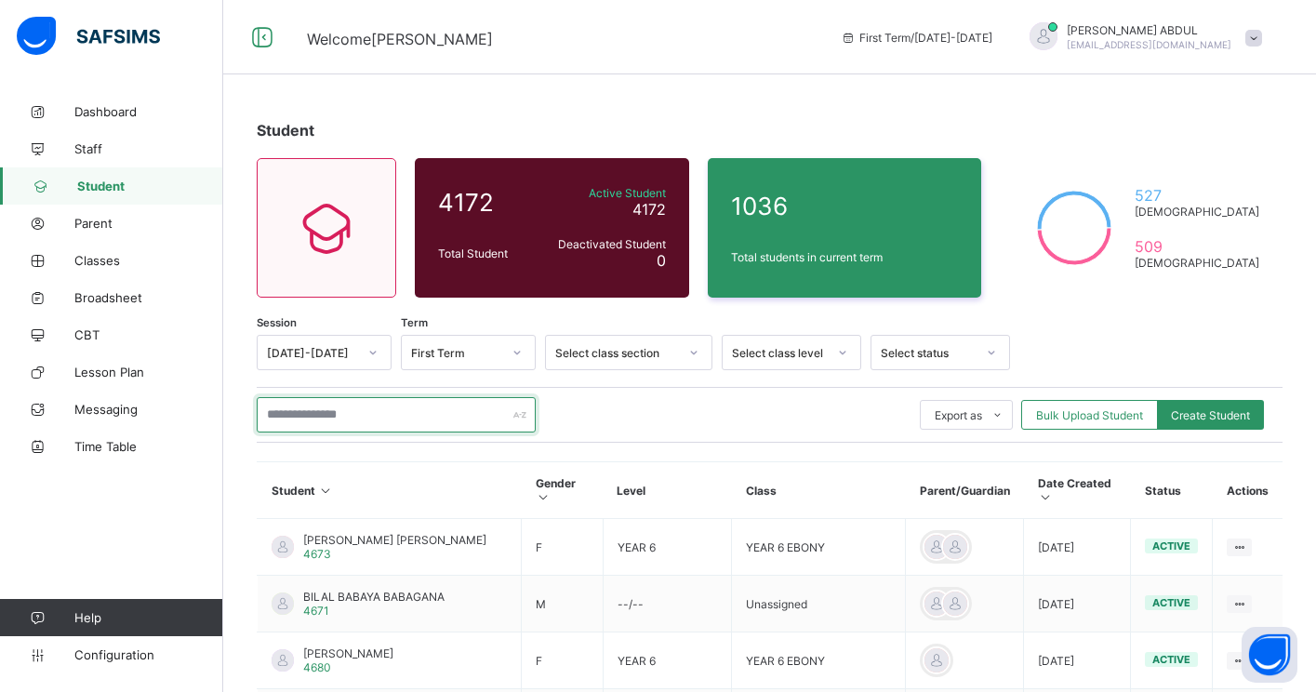
click at [367, 419] on input "text" at bounding box center [396, 414] width 279 height 35
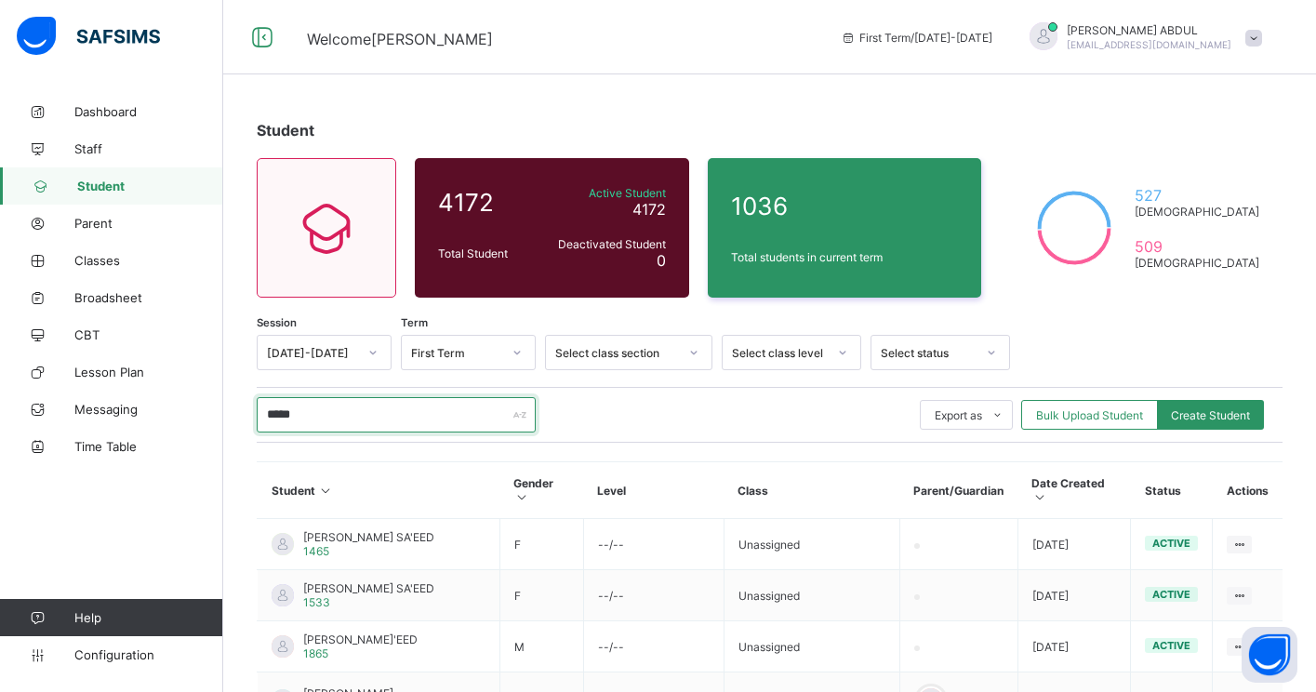
type input "*****"
click at [608, 351] on div "Select class section" at bounding box center [616, 353] width 123 height 14
click at [804, 352] on div "Select class level" at bounding box center [779, 353] width 95 height 14
click at [665, 408] on div "***** Export as Pdf Report Excel Report Excel Report (LMS) Bulk Upload Student …" at bounding box center [770, 414] width 1026 height 35
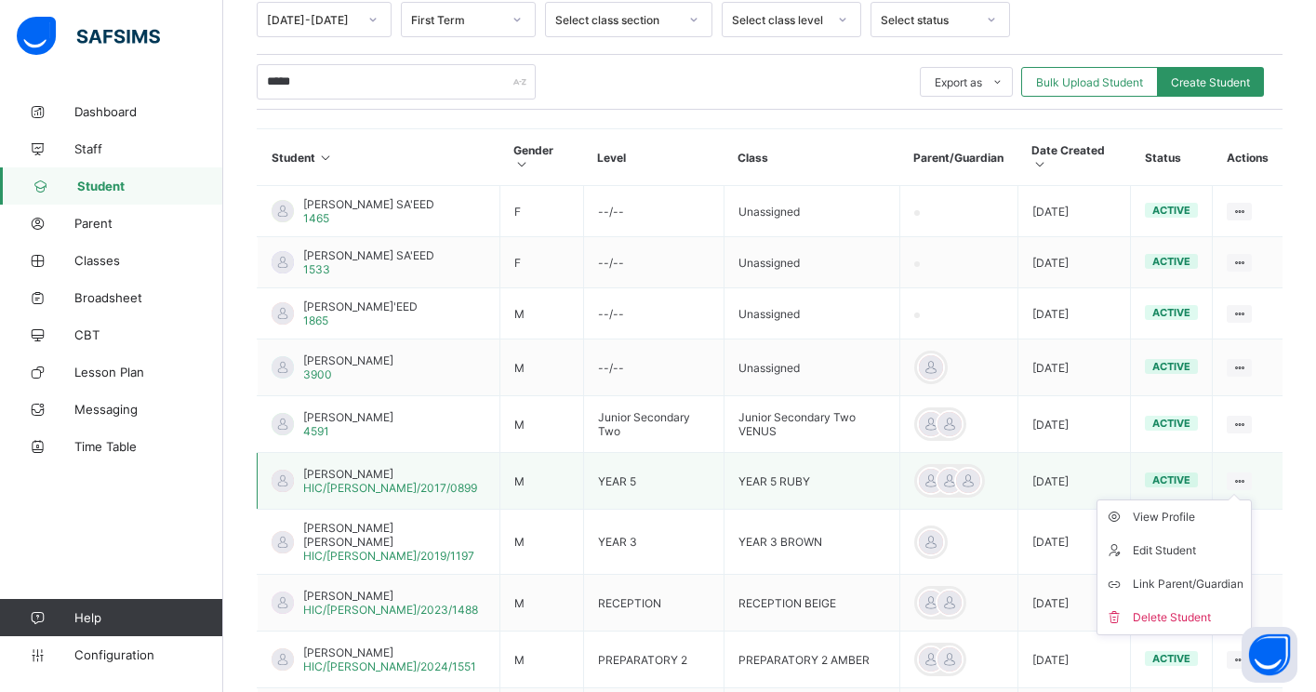
scroll to position [338, 0]
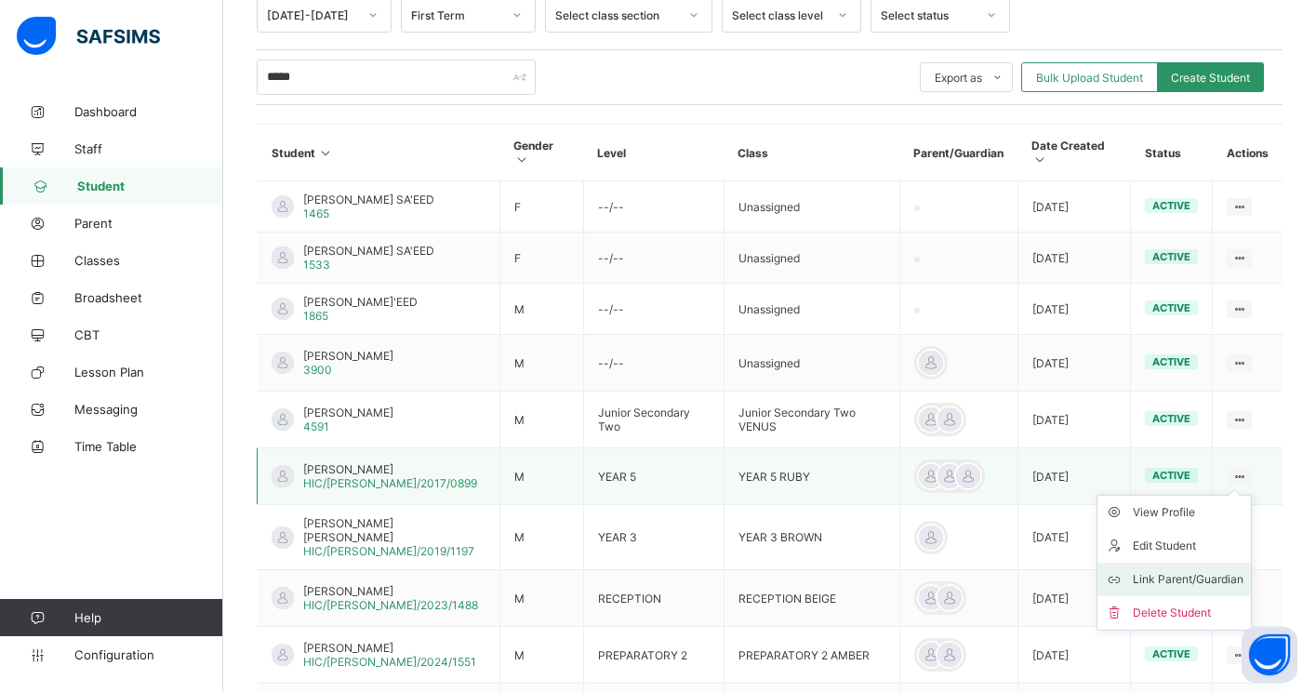
click at [1230, 589] on div "Link Parent/Guardian" at bounding box center [1188, 579] width 111 height 19
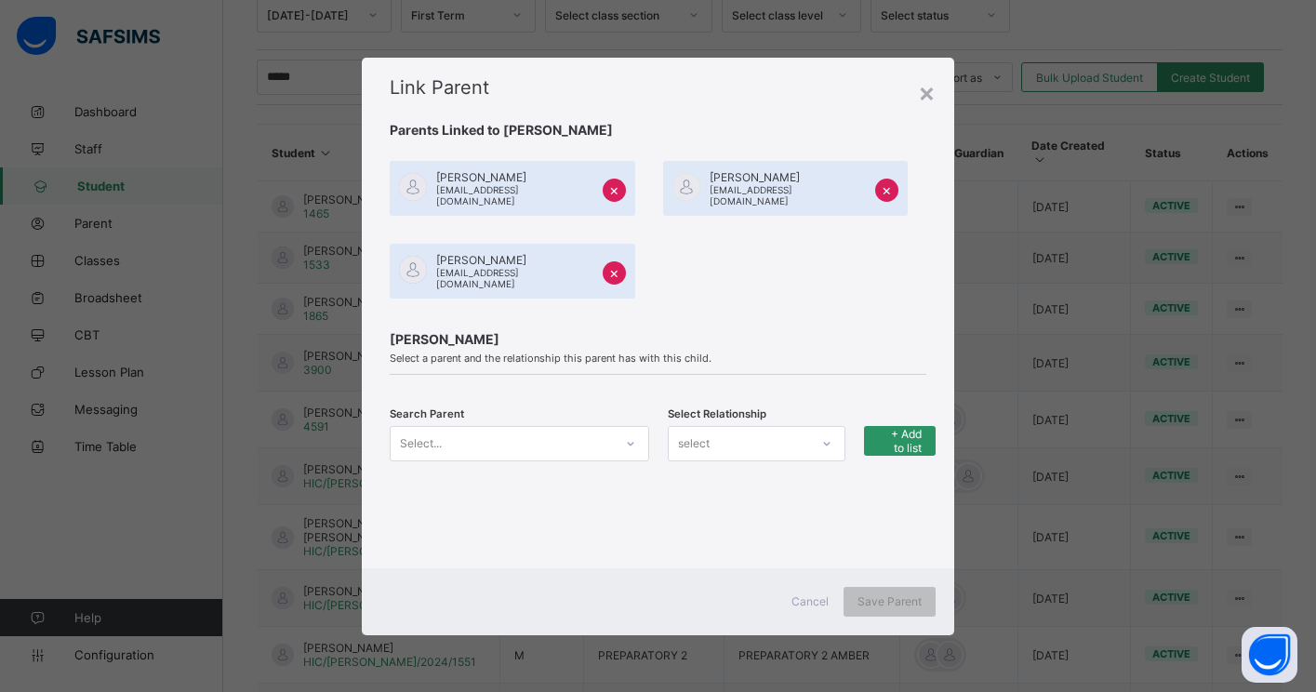
click at [603, 267] on div "×" at bounding box center [614, 272] width 23 height 23
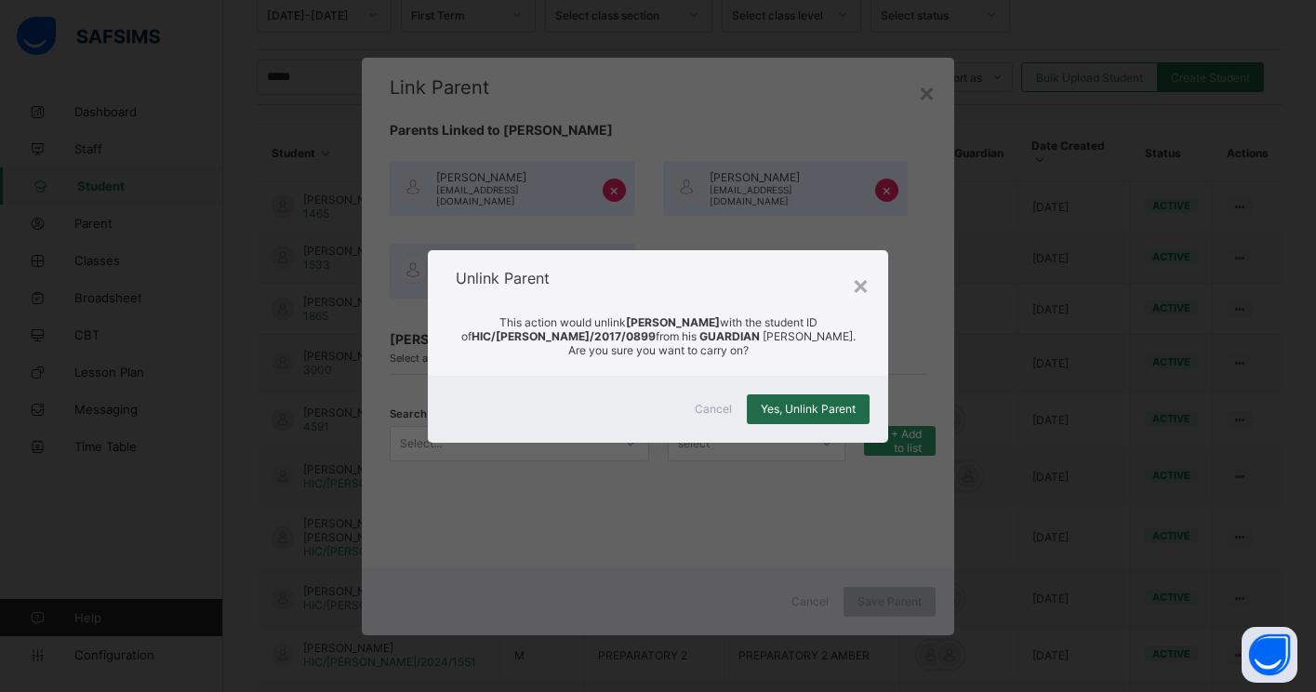
click at [795, 415] on span "Yes, Unlink Parent" at bounding box center [808, 409] width 95 height 14
